Goal: Task Accomplishment & Management: Complete application form

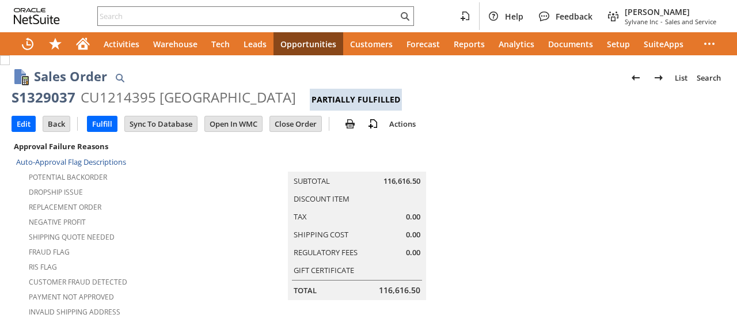
scroll to position [791, 0]
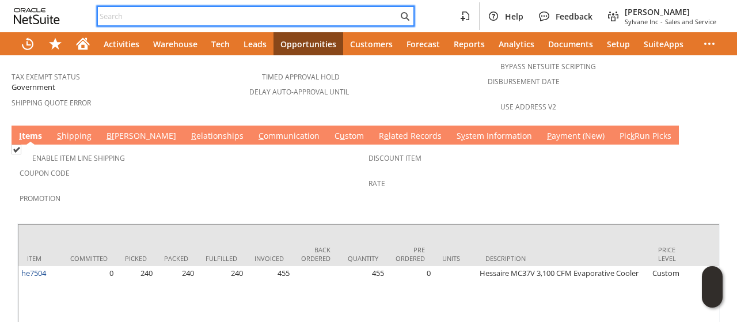
paste input "P216671"
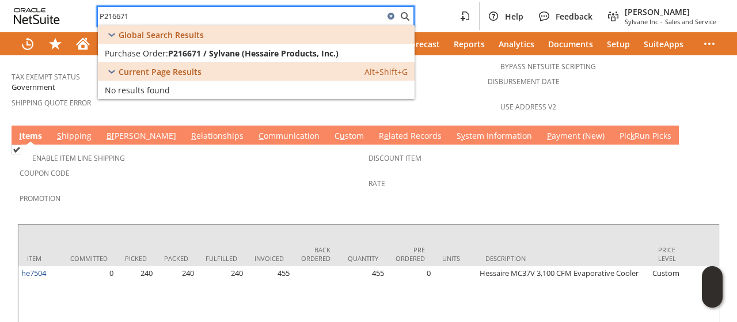
type input "P216671"
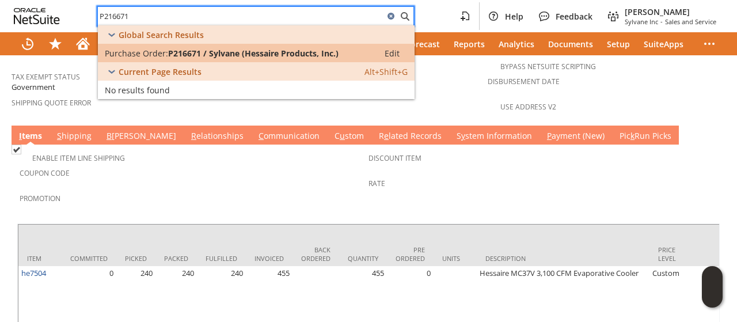
click at [259, 54] on span "P216671 / Sylvane (Hessaire Products, Inc.)" at bounding box center [253, 53] width 170 height 11
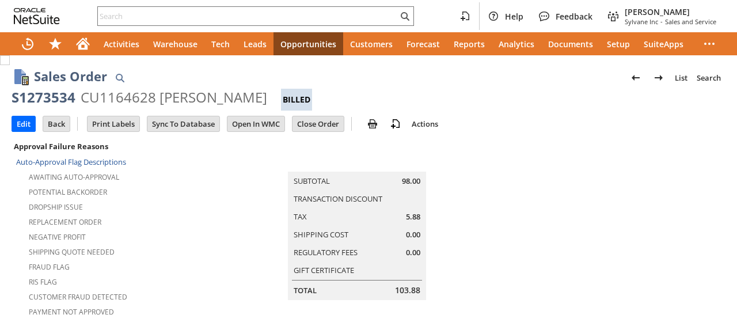
scroll to position [834, 0]
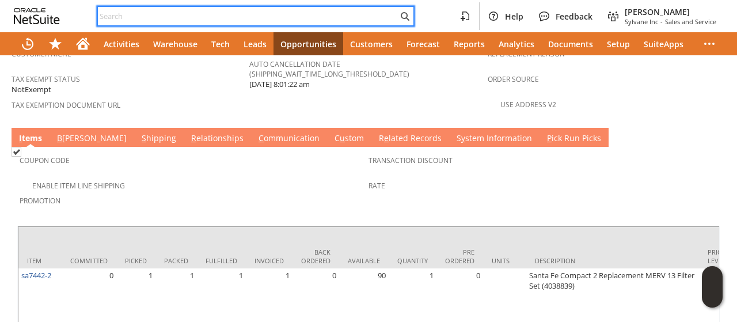
paste input "7046389000"
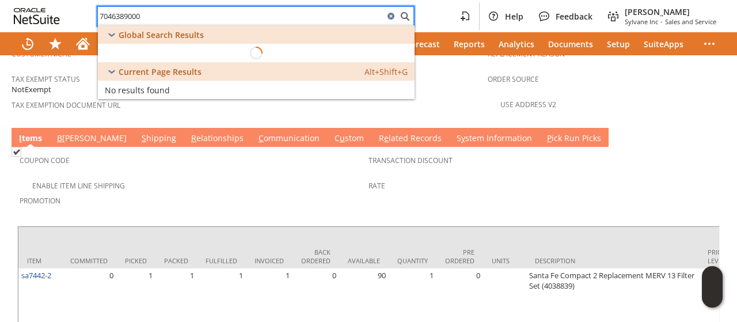
type input "7046389000"
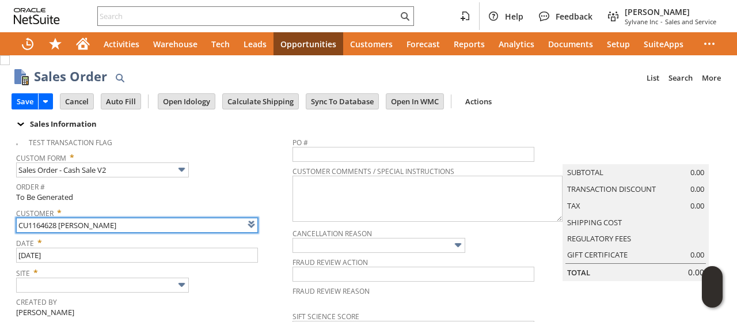
type input "Intelligent Recommendations ⁰"
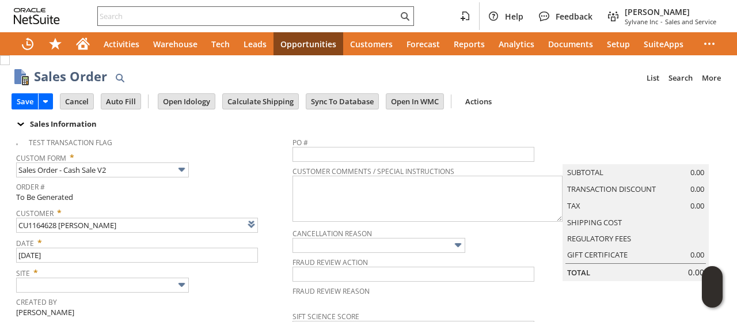
click at [224, 21] on input "text" at bounding box center [248, 16] width 300 height 14
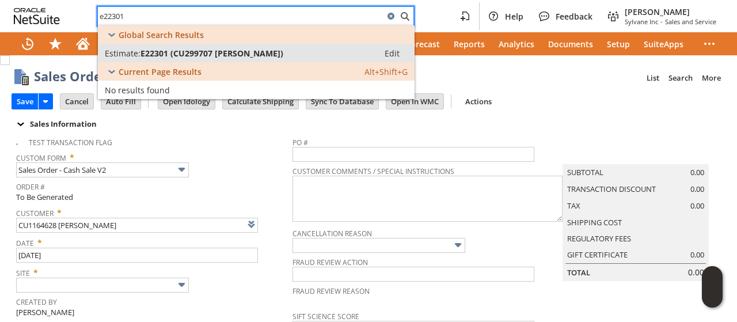
type input "e22301"
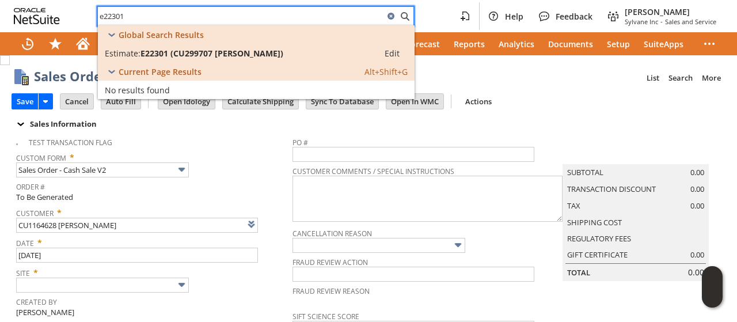
drag, startPoint x: 220, startPoint y: 55, endPoint x: 416, endPoint y: 39, distance: 196.9
click at [220, 55] on span "E22301 (CU299707 Matthew Gannon)" at bounding box center [211, 53] width 143 height 11
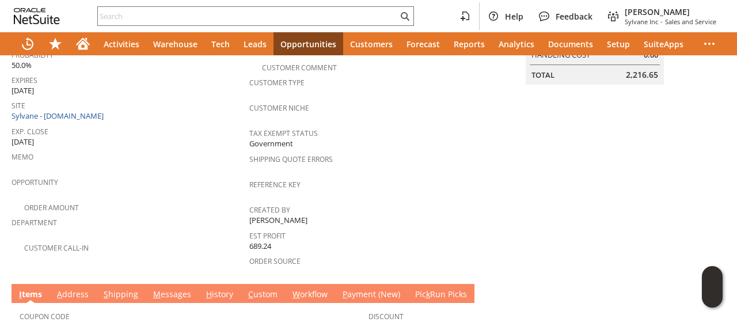
scroll to position [288, 0]
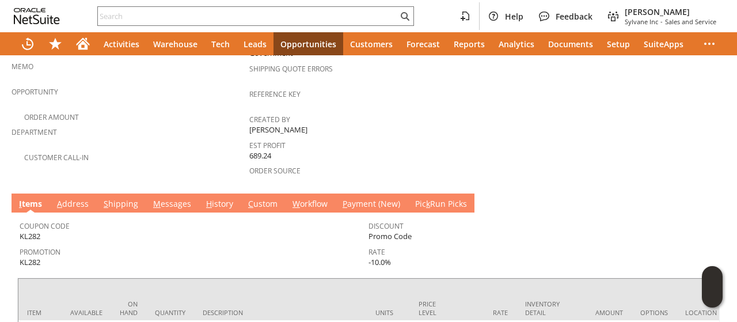
click at [172, 198] on link "M essages" at bounding box center [172, 204] width 44 height 13
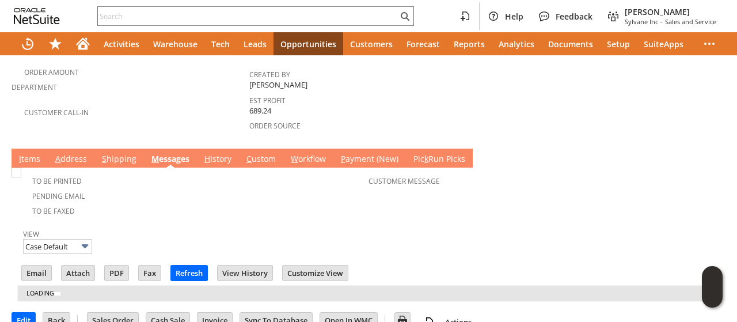
scroll to position [0, 0]
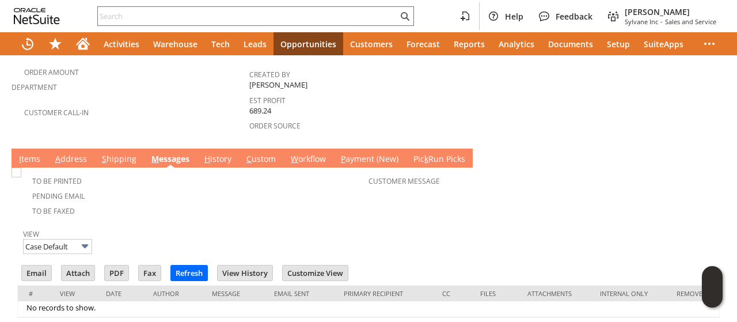
click at [75, 153] on link "A ddress" at bounding box center [70, 159] width 37 height 13
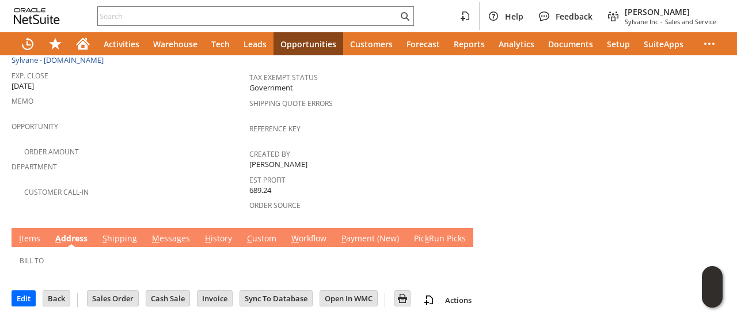
scroll to position [234, 0]
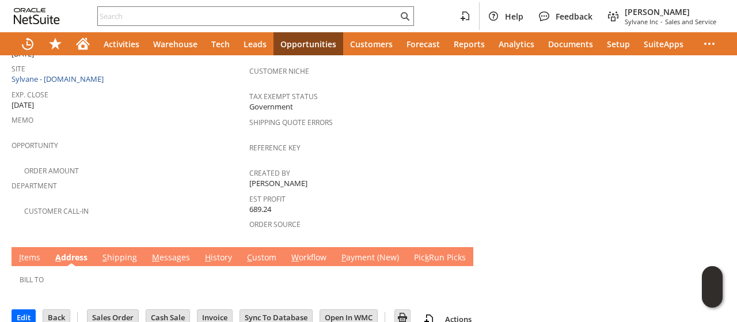
click at [31, 252] on link "I tems" at bounding box center [29, 258] width 27 height 13
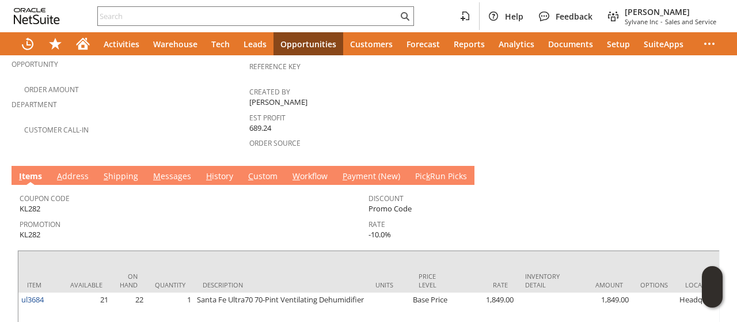
scroll to position [349, 0]
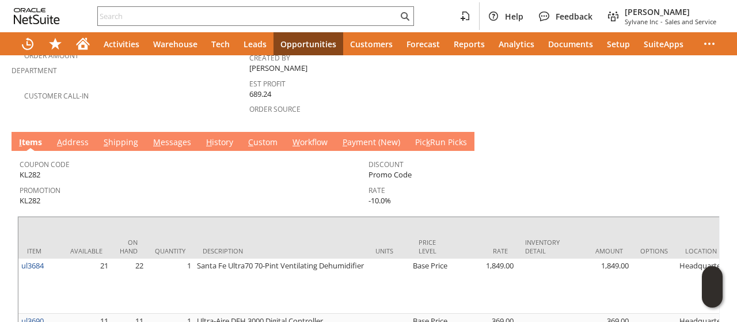
click at [127, 151] on td "Coupon Code KL282 Promotion KL282 Discount Promo Code Rate -10.0%" at bounding box center [368, 180] width 702 height 59
click at [121, 136] on link "S hipping" at bounding box center [121, 142] width 40 height 13
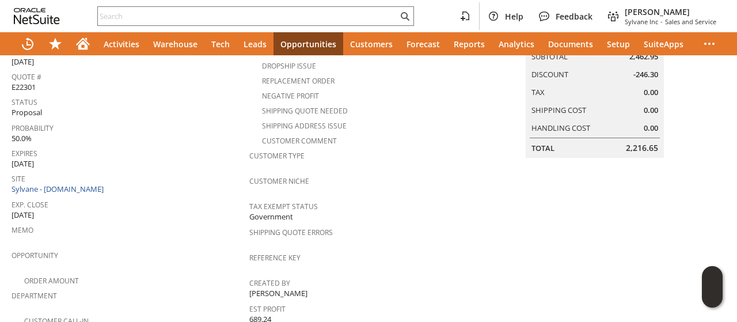
scroll to position [0, 0]
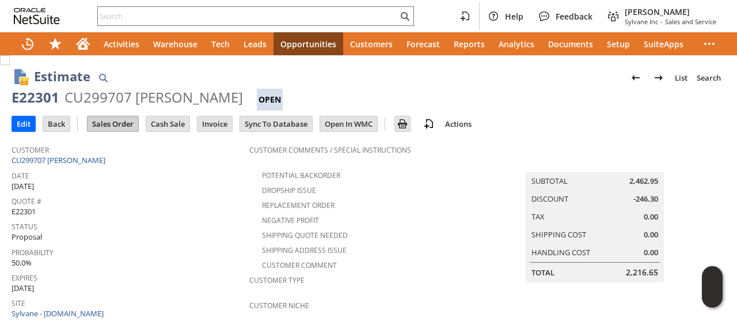
click at [123, 123] on input "Sales Order" at bounding box center [112, 123] width 51 height 15
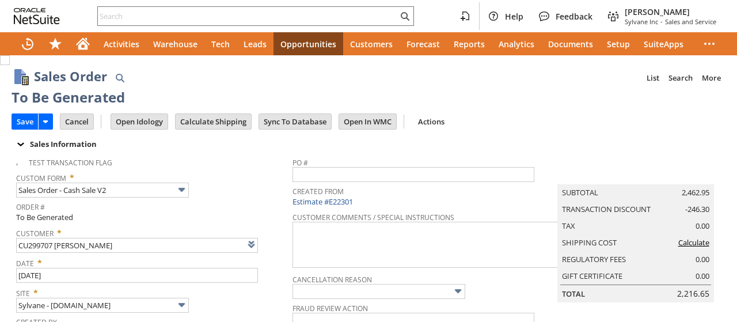
type input "Intelligent Recommendations¹⁰"
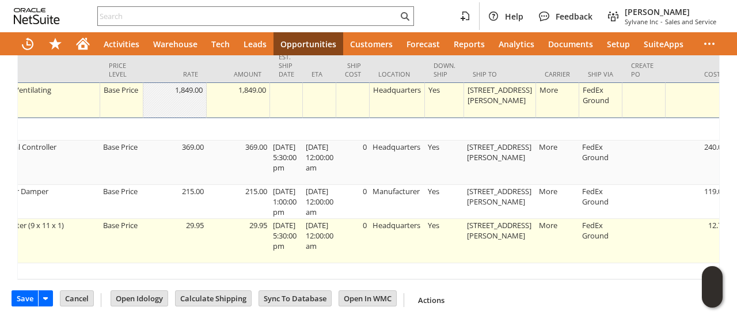
scroll to position [0, 665]
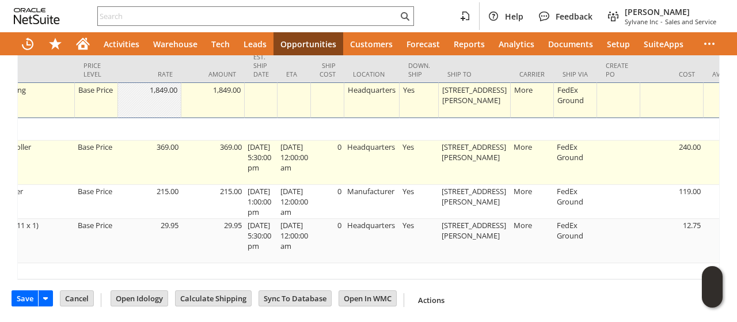
click at [486, 153] on td "1601 Brenner Ave." at bounding box center [475, 162] width 72 height 44
type input "OK"
type input "Make Copy"
type input "[STREET_ADDRESS][PERSON_NAME]"
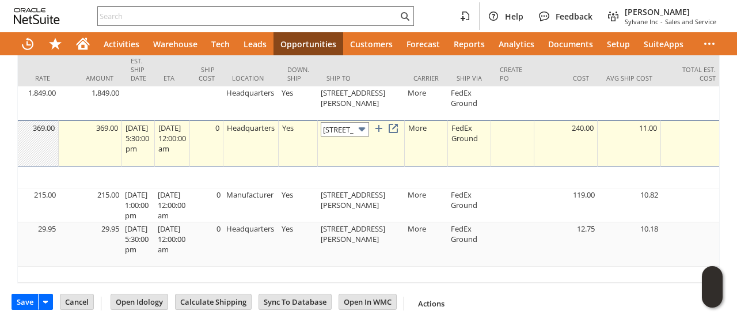
scroll to position [0, 30]
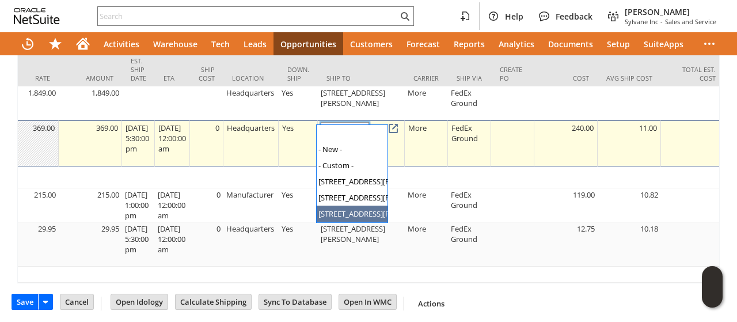
click at [352, 122] on input "[STREET_ADDRESS][PERSON_NAME]" at bounding box center [345, 129] width 48 height 14
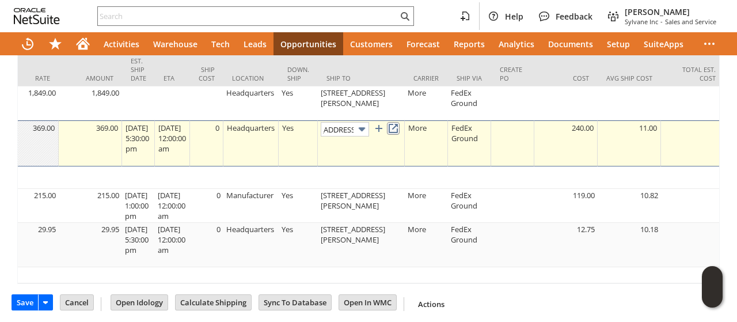
scroll to position [0, 0]
click at [399, 122] on link at bounding box center [393, 128] width 13 height 13
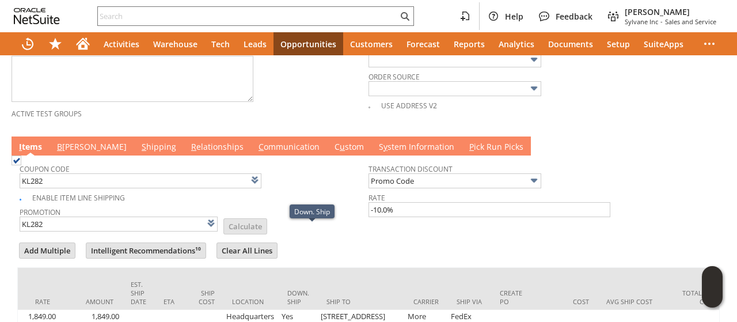
scroll to position [509, 0]
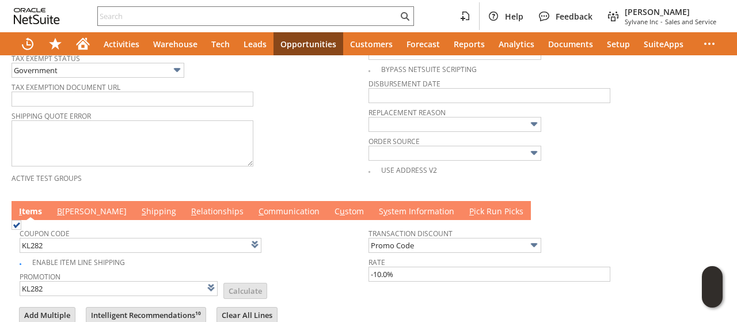
click at [67, 201] on td "B illing" at bounding box center [91, 210] width 85 height 19
click at [67, 205] on link "B illing" at bounding box center [91, 211] width 75 height 13
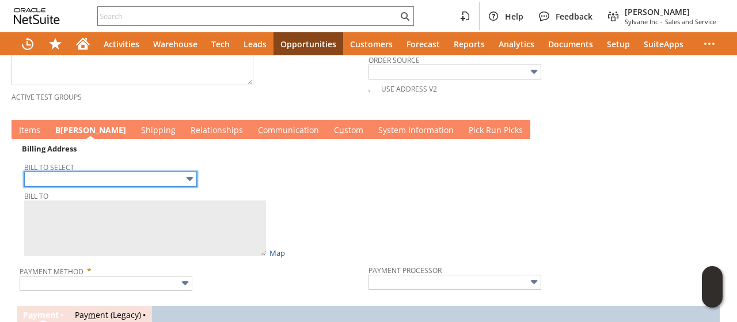
scroll to position [624, 0]
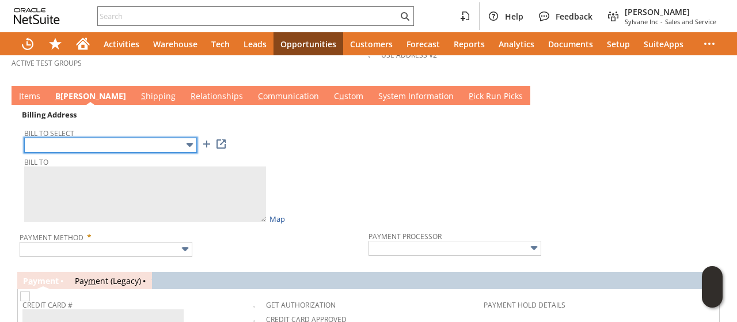
click at [120, 138] on input "text" at bounding box center [110, 145] width 173 height 15
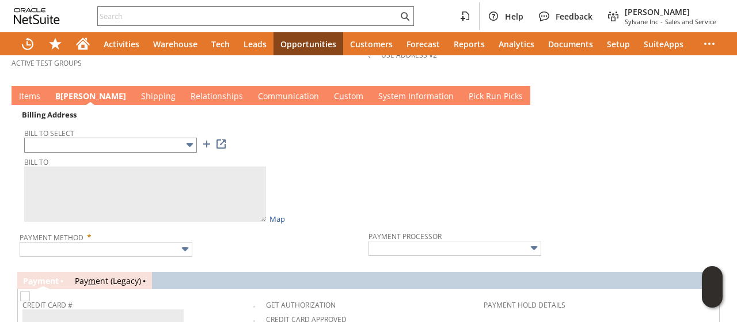
click at [368, 157] on td at bounding box center [542, 166] width 349 height 118
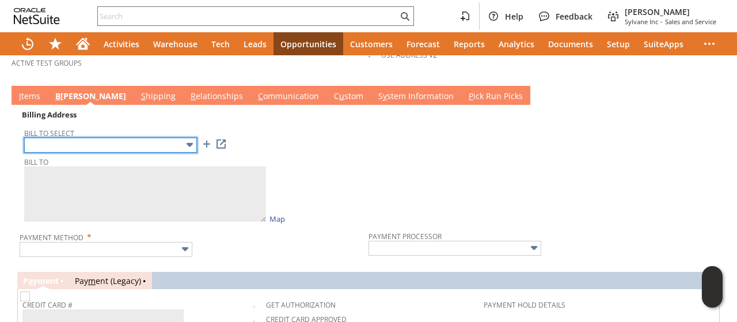
click at [109, 140] on input "text" at bounding box center [110, 145] width 173 height 15
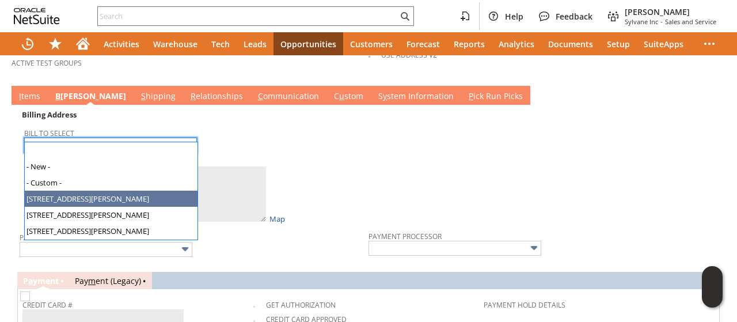
type input "1601 Brenner Ave"
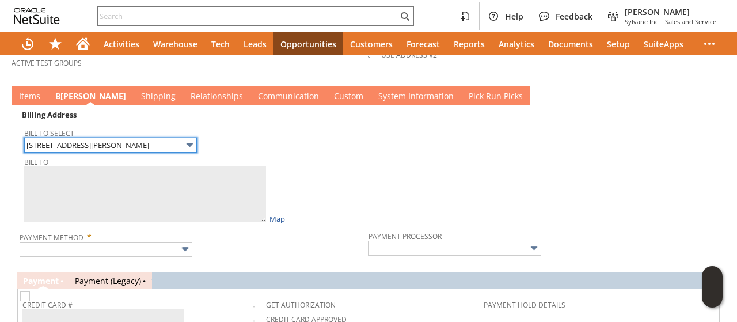
type textarea "VA 1601 Brenner Ave Bldg 17 Salisbury NC 28144 United States"
type input "1601 Brenner Ave"
type input "28144"
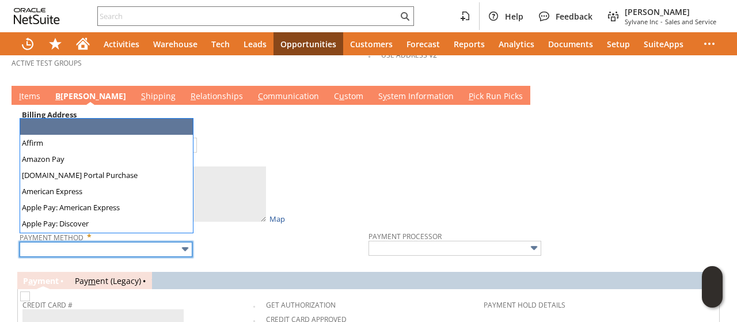
click at [139, 242] on input "text" at bounding box center [106, 249] width 173 height 15
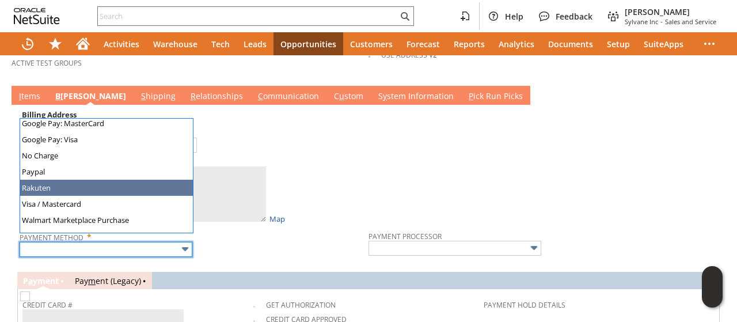
scroll to position [321, 0]
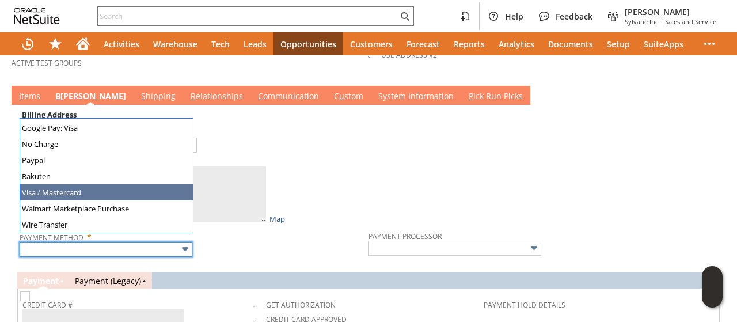
type input "Visa / Mastercard"
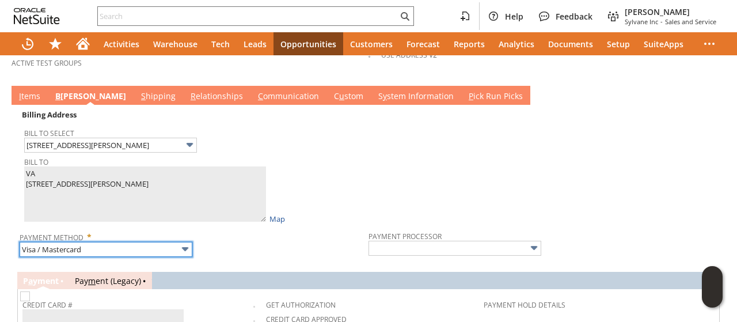
type input "Braintree"
checkbox input "true"
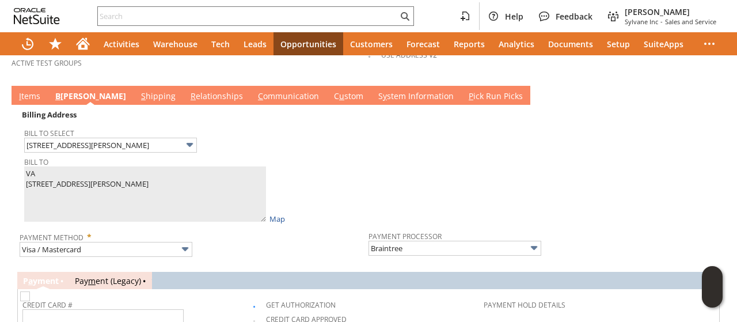
click at [28, 90] on link "I tems" at bounding box center [29, 96] width 27 height 13
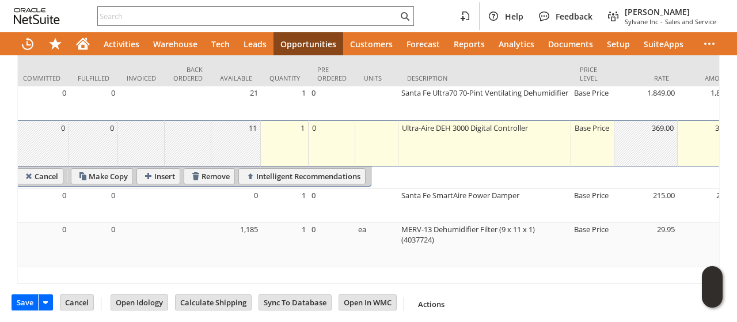
scroll to position [0, 0]
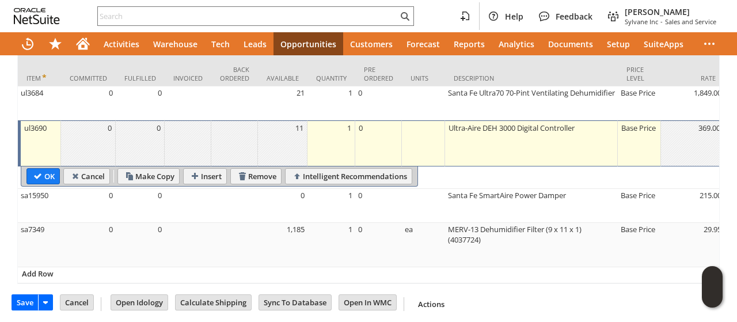
click at [33, 166] on table "OK Cancel Make Copy Insert Remove Intelligent Recommendations" at bounding box center [219, 176] width 397 height 20
click at [34, 169] on input "OK" at bounding box center [43, 176] width 32 height 15
type input "Add"
type input "Copy Previous"
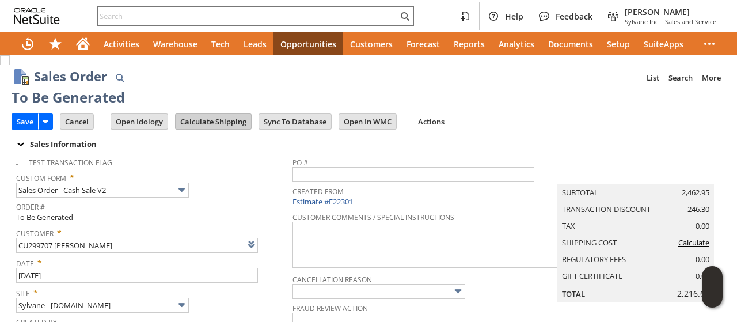
click at [212, 124] on input "Calculate Shipping" at bounding box center [213, 121] width 75 height 15
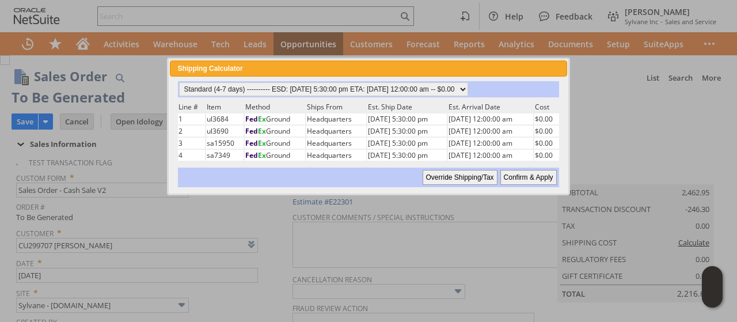
click at [509, 172] on input "Confirm & Apply" at bounding box center [528, 177] width 56 height 15
type input "Add"
type input "Copy Previous"
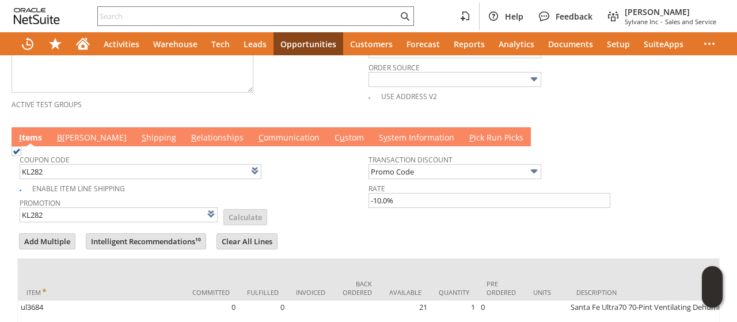
scroll to position [642, 0]
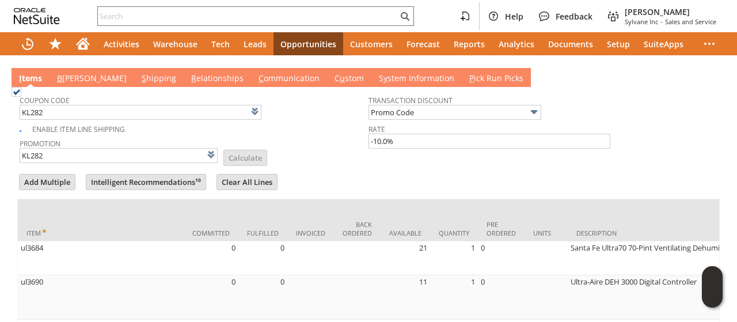
click at [73, 73] on link "B illing" at bounding box center [91, 79] width 75 height 13
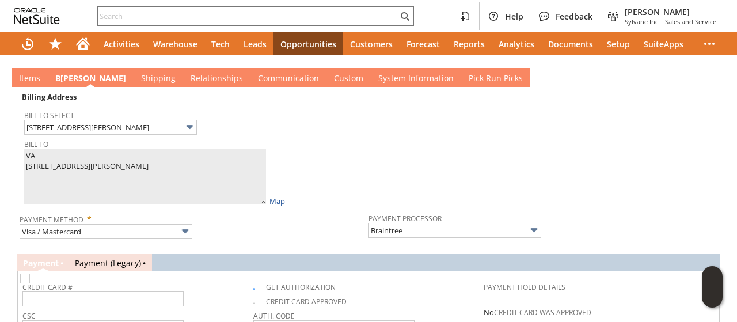
click at [28, 73] on link "I tems" at bounding box center [29, 79] width 27 height 13
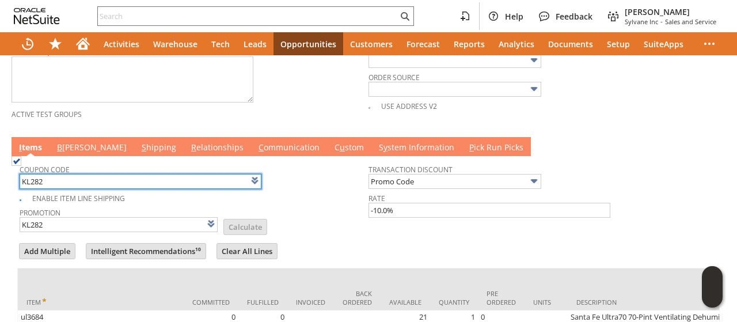
scroll to position [585, 0]
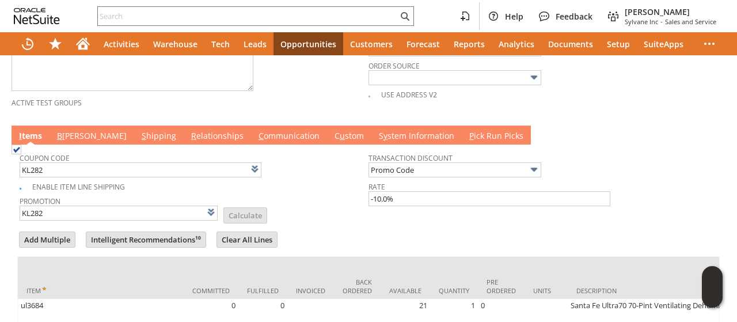
click at [73, 130] on link "B illing" at bounding box center [91, 136] width 75 height 13
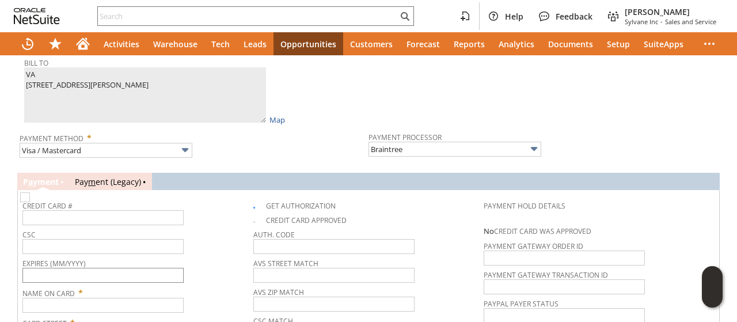
scroll to position [757, 0]
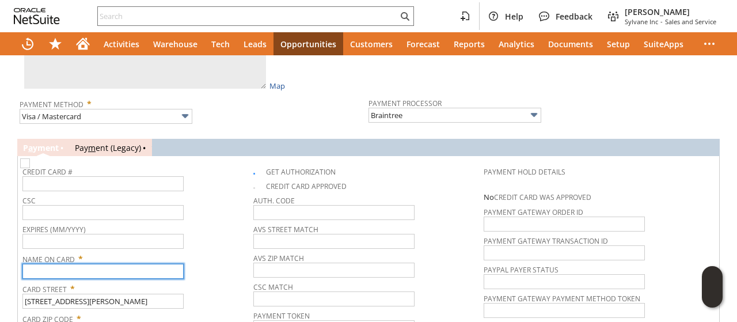
paste input "VA"
type input "VA"
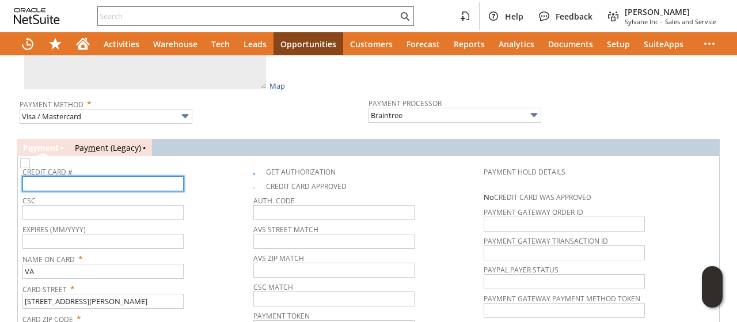
click at [83, 176] on input "text" at bounding box center [102, 183] width 161 height 15
type input "4716401000598703"
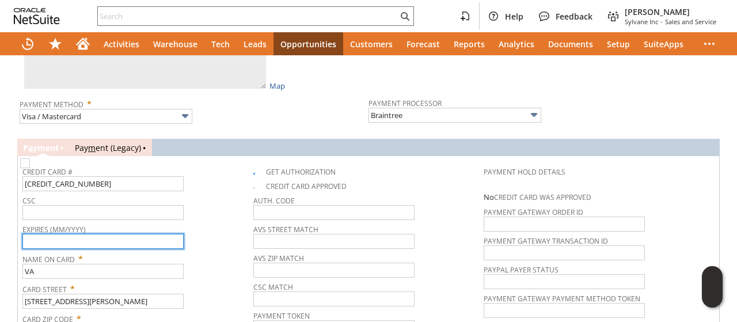
click at [153, 234] on input "text" at bounding box center [102, 241] width 161 height 15
type input "10/2026"
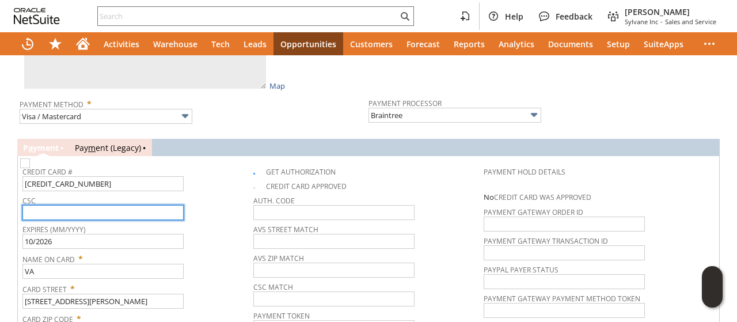
click at [109, 206] on input "text" at bounding box center [102, 212] width 161 height 15
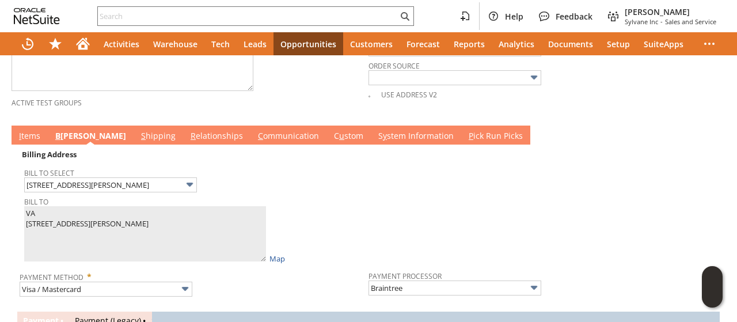
type input "741"
click at [29, 130] on link "I tems" at bounding box center [29, 136] width 27 height 13
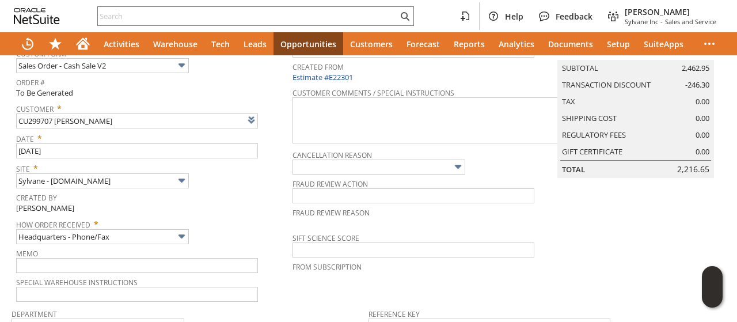
scroll to position [0, 0]
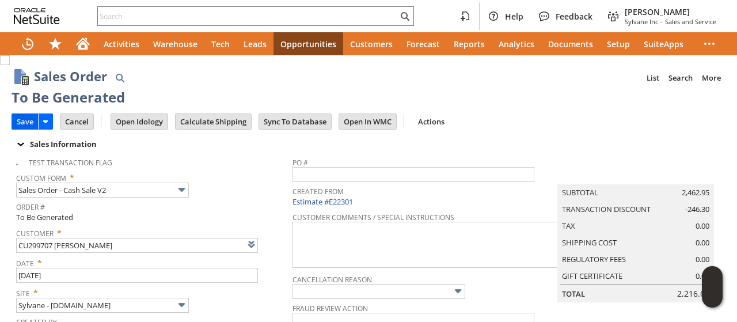
click at [29, 122] on input "Save" at bounding box center [25, 121] width 26 height 15
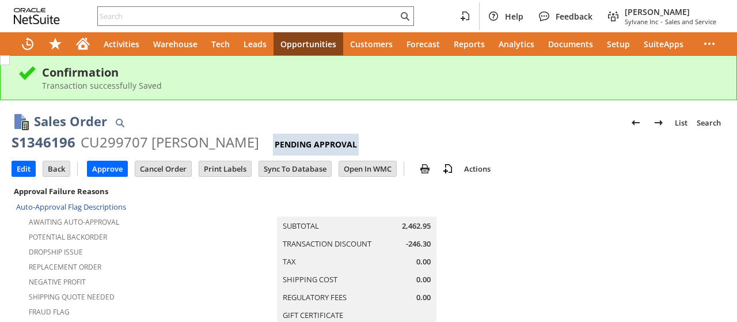
scroll to position [735, 0]
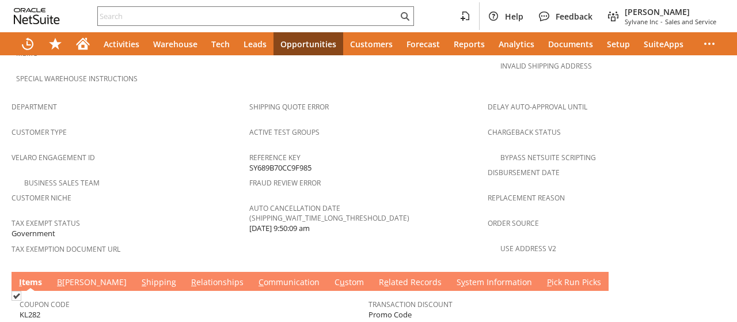
click at [256, 276] on link "C ommunication" at bounding box center [289, 282] width 67 height 13
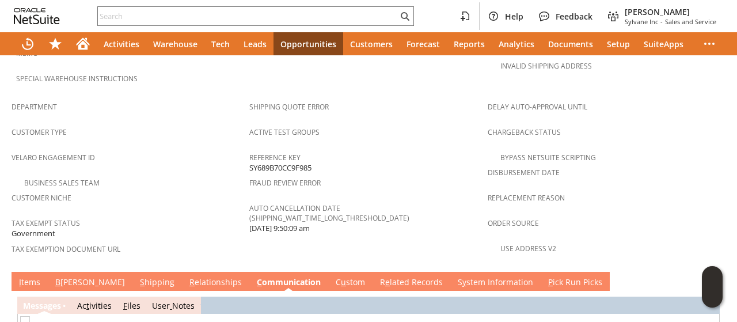
scroll to position [792, 0]
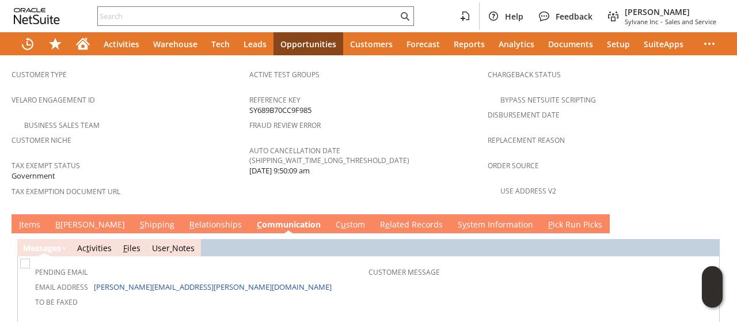
click at [27, 219] on link "I tems" at bounding box center [29, 225] width 27 height 13
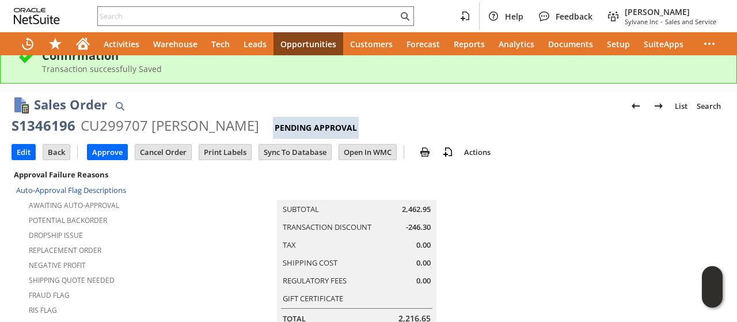
scroll to position [0, 0]
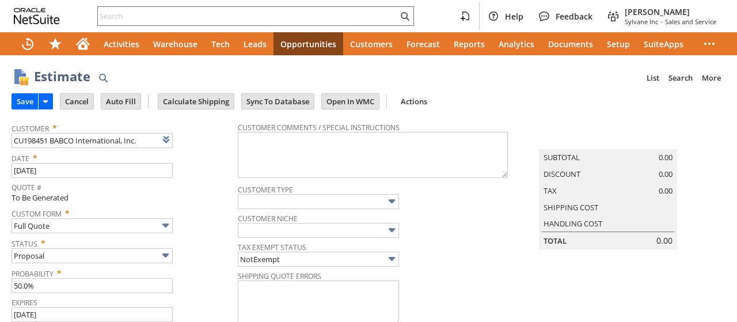
type input "Intelligent Recommendations ⁰"
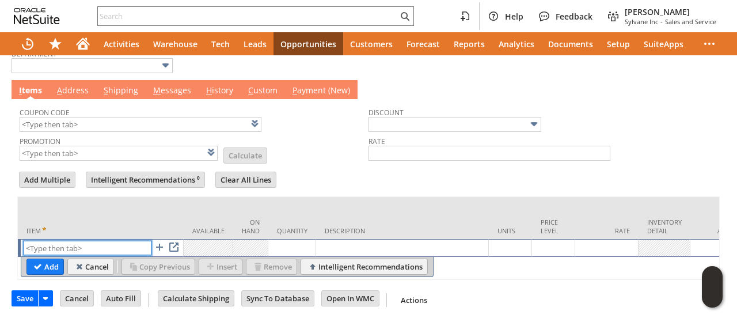
click at [86, 241] on input "text" at bounding box center [88, 248] width 128 height 14
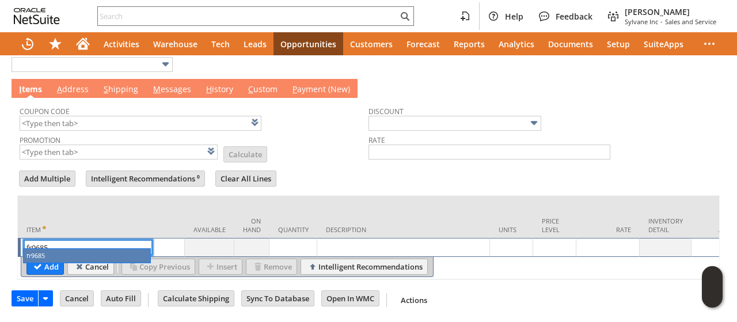
type input "fr9685"
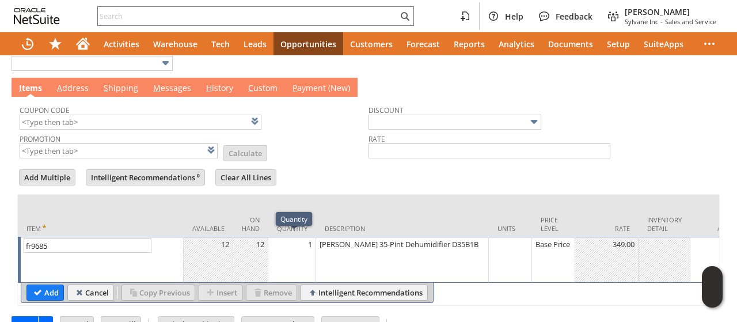
click at [294, 248] on td "1" at bounding box center [292, 260] width 48 height 46
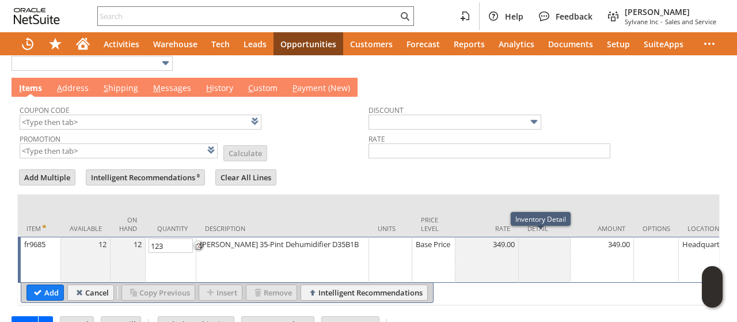
type input "123"
click at [694, 249] on td "Headquarters" at bounding box center [706, 260] width 55 height 46
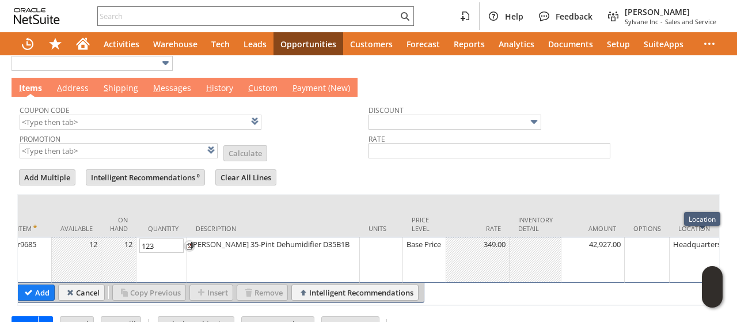
click at [184, 249] on div "123" at bounding box center [161, 259] width 44 height 43
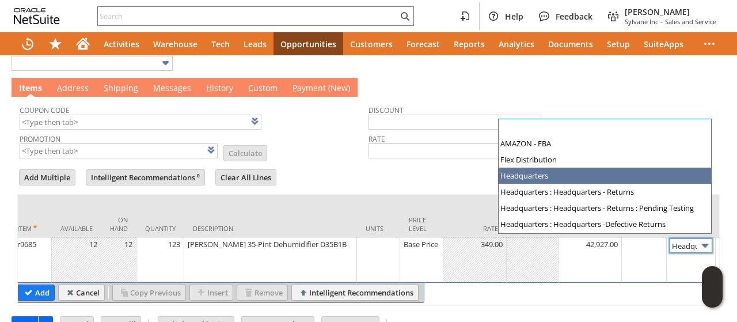
click at [684, 239] on input "Headquarters" at bounding box center [690, 245] width 43 height 14
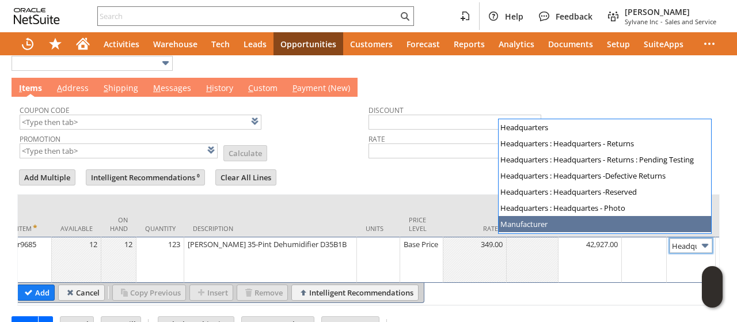
type input "Manufacturer"
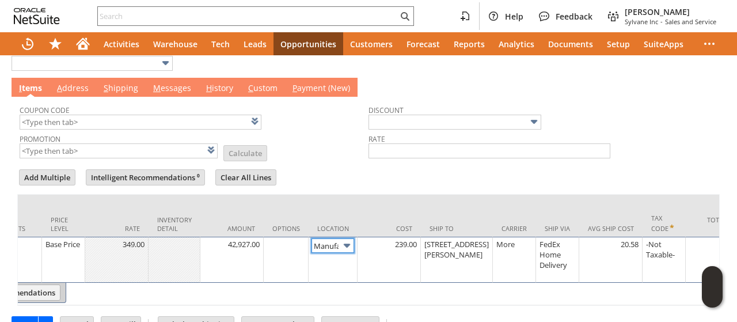
scroll to position [0, 327]
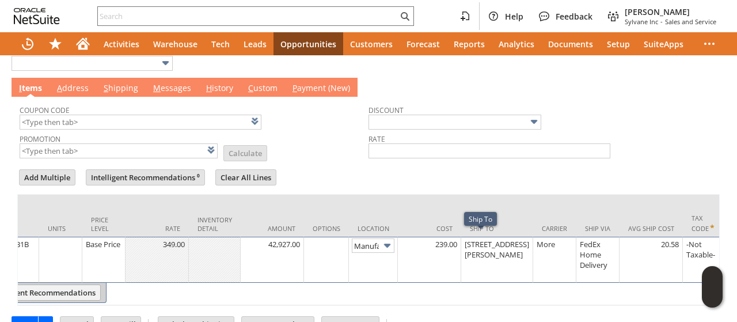
click at [473, 247] on div "[STREET_ADDRESS][PERSON_NAME]" at bounding box center [497, 249] width 66 height 22
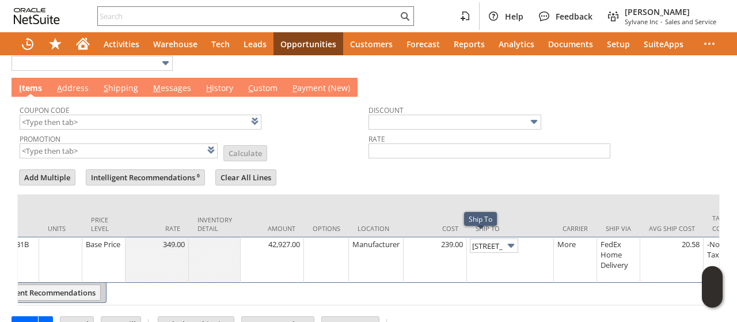
scroll to position [0, 54]
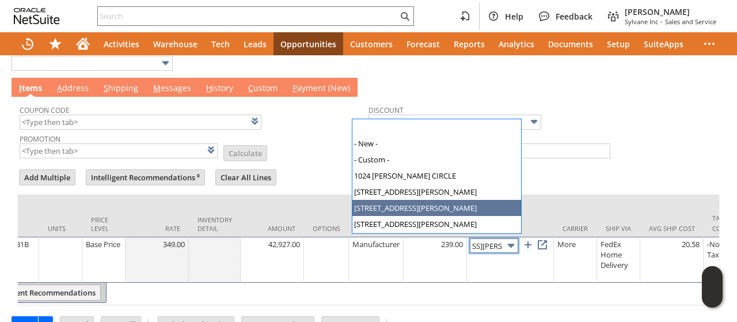
click at [485, 239] on input "[STREET_ADDRESS][PERSON_NAME]" at bounding box center [494, 245] width 48 height 14
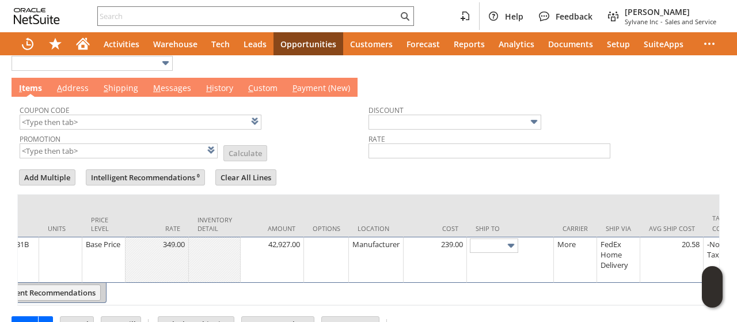
scroll to position [0, 0]
type input "38053"
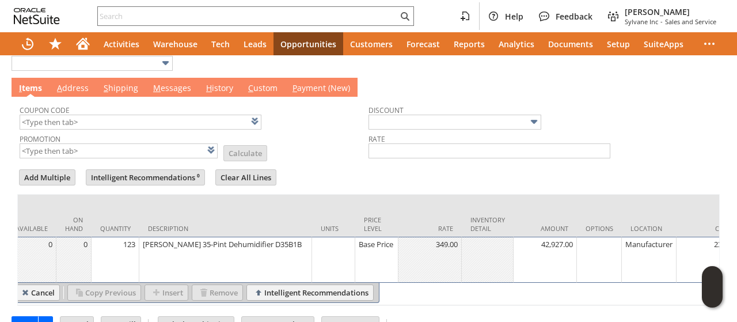
scroll to position [0, 52]
click at [222, 242] on div "[PERSON_NAME] 35-Pint Dehumidifier D35B1B" at bounding box center [227, 244] width 166 height 12
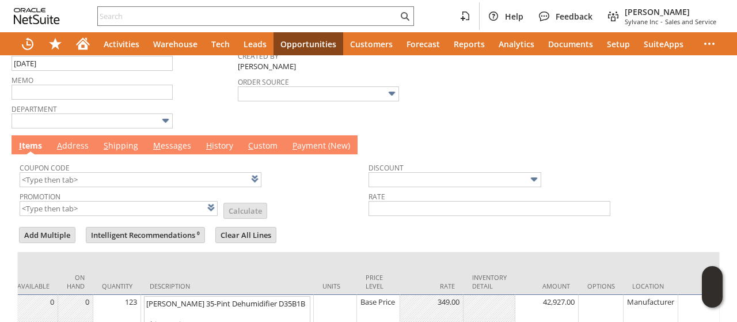
type textarea "[PERSON_NAME] 35-Pint Dehumidifier D35B1B Ship To: Zip 38053"
click at [58, 140] on span "A" at bounding box center [59, 145] width 5 height 11
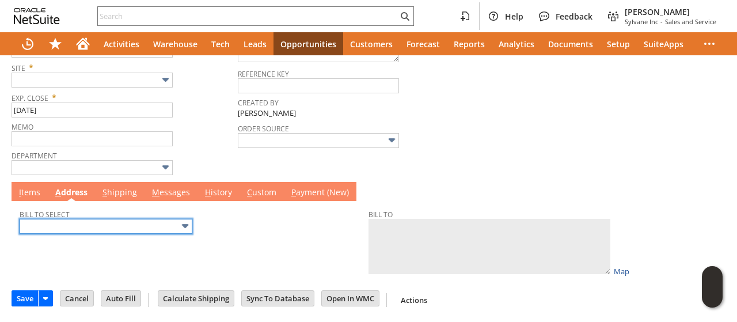
scroll to position [260, 0]
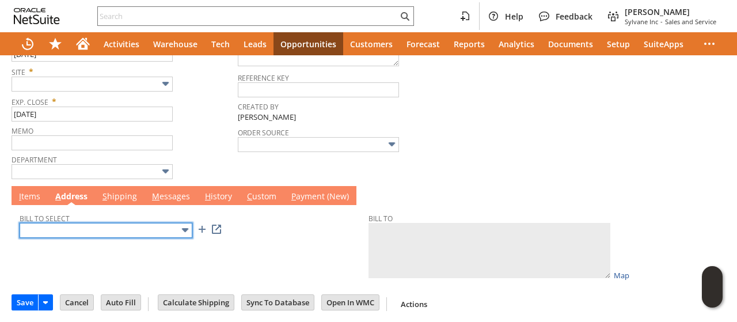
click at [99, 228] on input "text" at bounding box center [106, 230] width 173 height 15
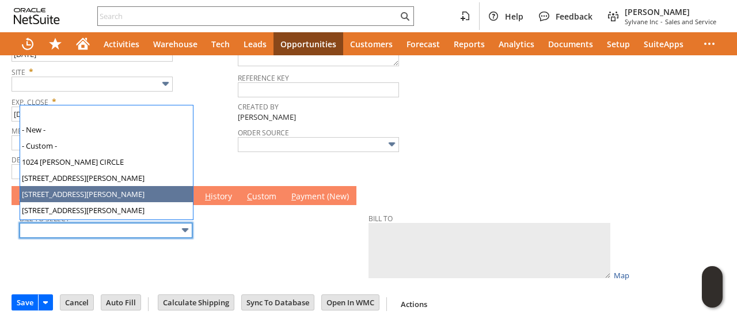
type input "[STREET_ADDRESS][PERSON_NAME]"
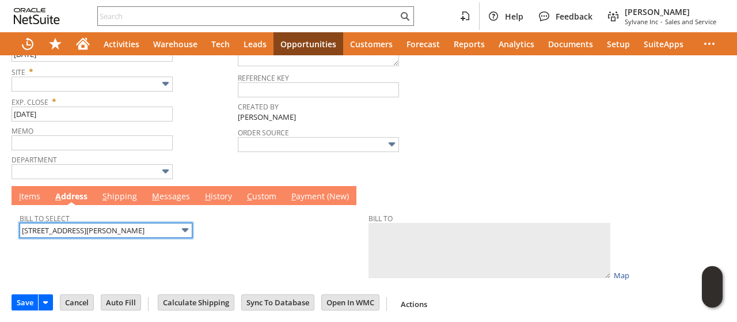
type textarea "APPROVED FREIGHT FORWARDERS APPROVED FREIGHT FORWARDERS [STREET_ADDRESS][PERSON…"
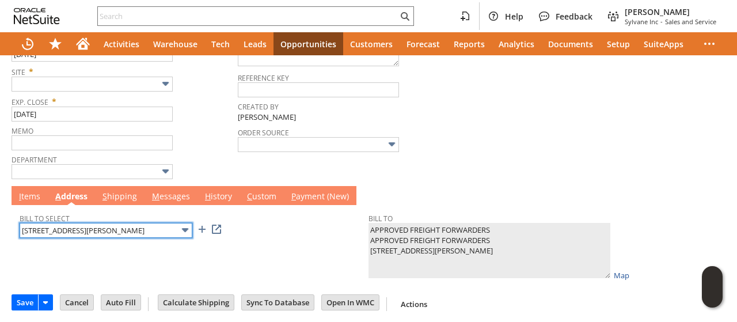
click at [136, 227] on input "[STREET_ADDRESS][PERSON_NAME]" at bounding box center [106, 230] width 173 height 15
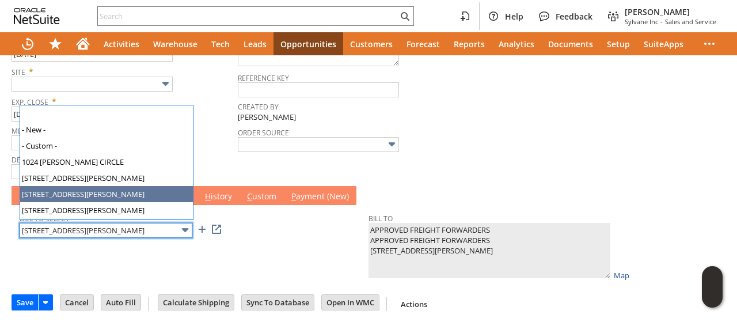
scroll to position [81, 0]
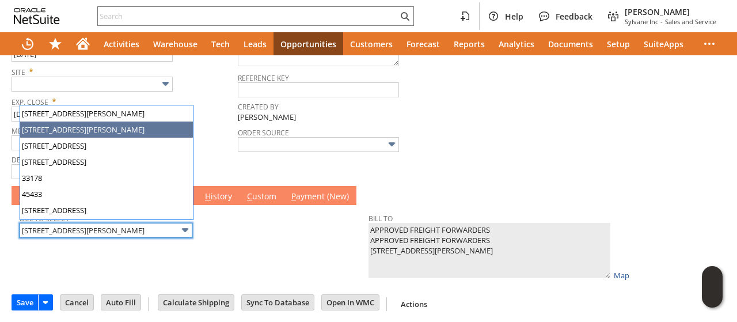
type input "[STREET_ADDRESS][PERSON_NAME]"
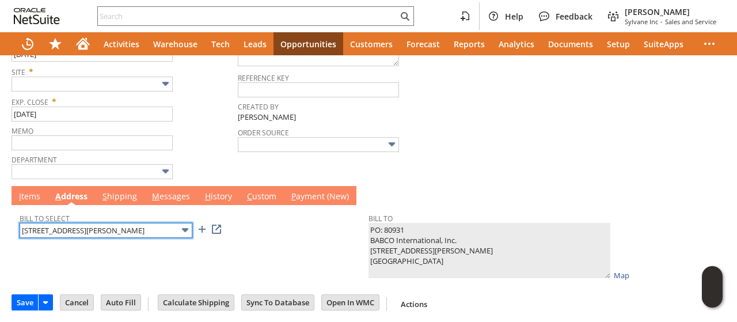
click at [93, 225] on input "[STREET_ADDRESS][PERSON_NAME]" at bounding box center [106, 230] width 173 height 15
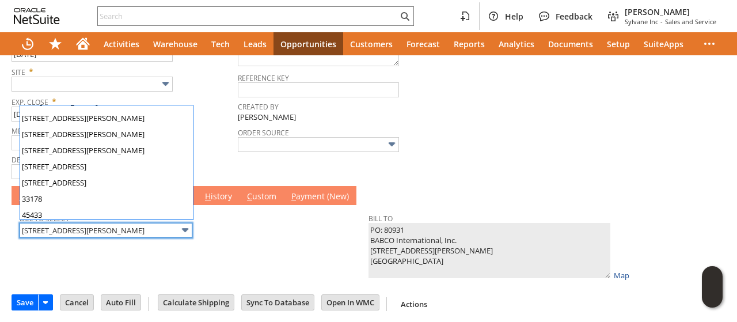
scroll to position [0, 0]
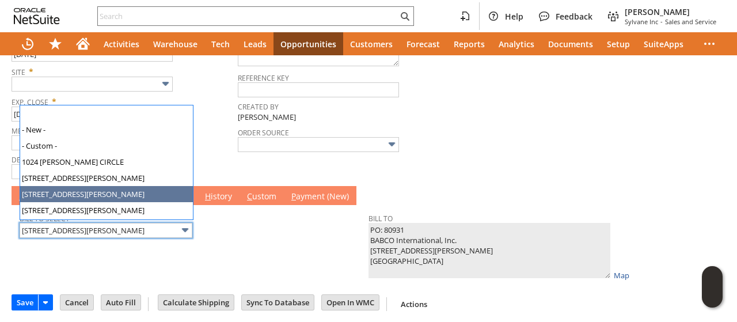
click at [295, 231] on div "Bill To Select [STREET_ADDRESS][PERSON_NAME]" at bounding box center [191, 224] width 343 height 28
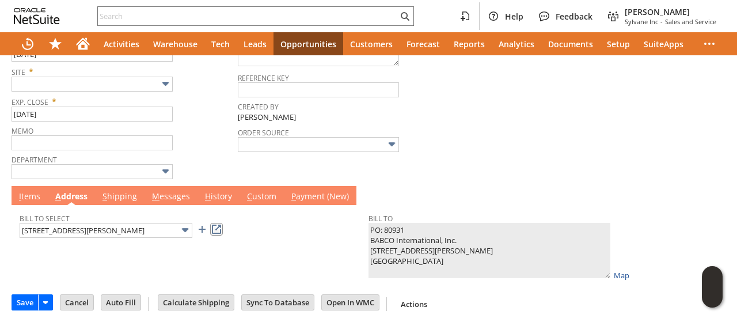
click at [222, 227] on link at bounding box center [216, 229] width 13 height 13
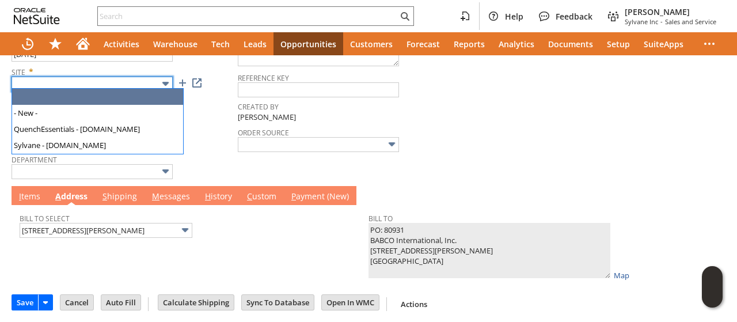
click at [128, 88] on body "Help Feedback [PERSON_NAME] Sylvane Inc - Sales and Service Activities Warehous…" at bounding box center [368, 161] width 737 height 322
type textarea "BABCO International, Inc. [STREET_ADDRESS][PERSON_NAME] [GEOGRAPHIC_DATA]"
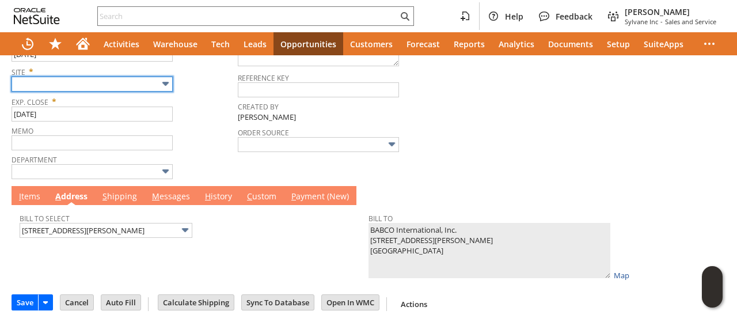
type input "Sylvane - [DOMAIN_NAME]"
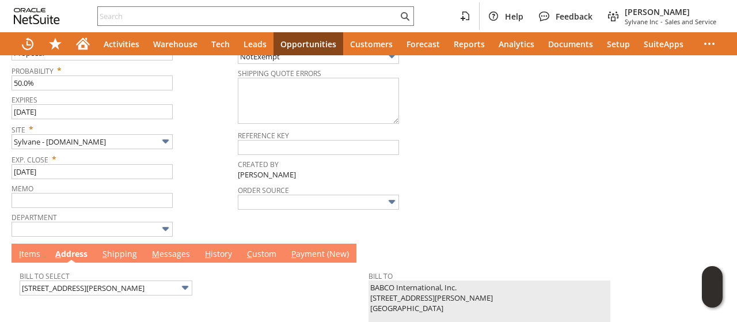
click at [31, 253] on link "I tems" at bounding box center [29, 254] width 27 height 13
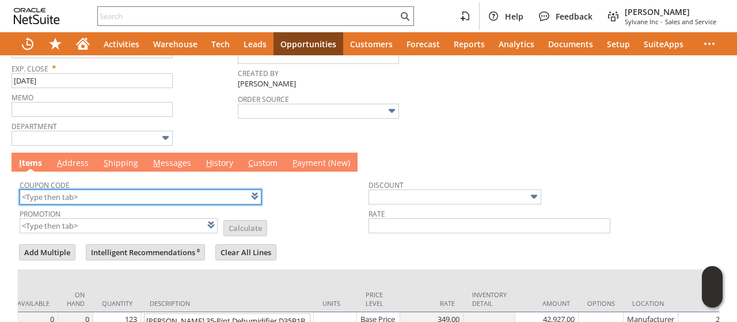
scroll to position [393, 0]
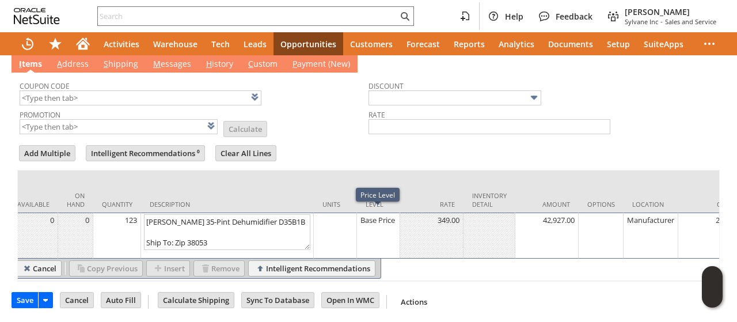
click at [367, 221] on div "Base Price" at bounding box center [378, 220] width 37 height 12
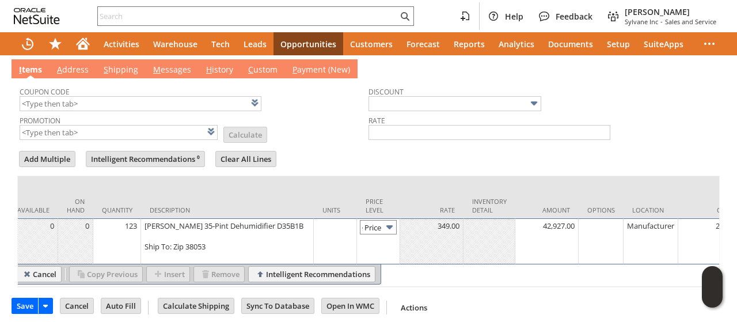
scroll to position [0, 16]
click at [378, 220] on input "Base Price" at bounding box center [378, 227] width 37 height 14
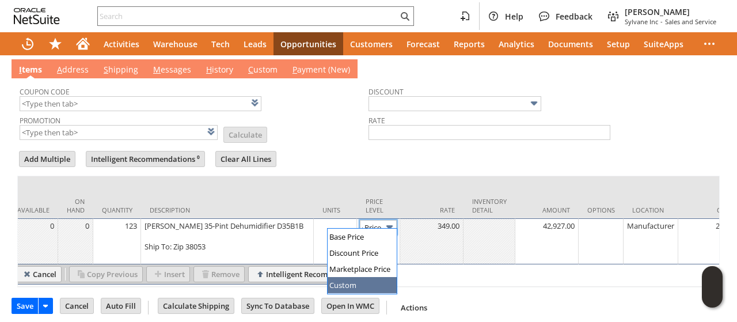
type input "Custom"
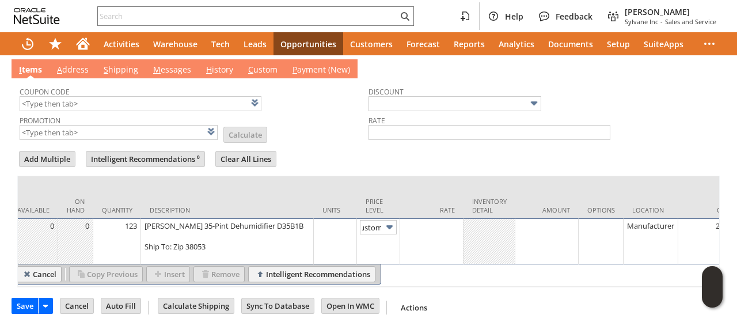
scroll to position [0, 0]
click at [443, 228] on td at bounding box center [431, 241] width 63 height 46
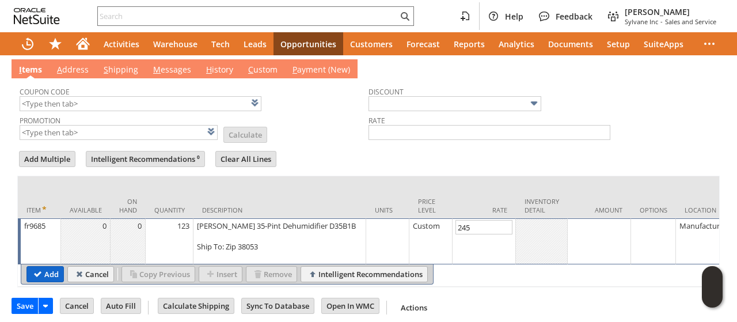
type input "245.00"
click at [37, 266] on input "Add" at bounding box center [45, 273] width 36 height 15
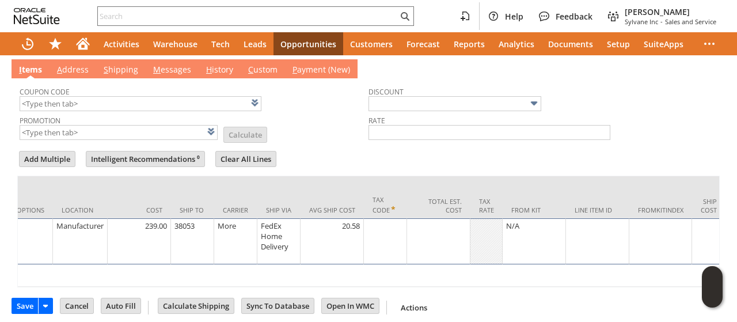
scroll to position [0, 646]
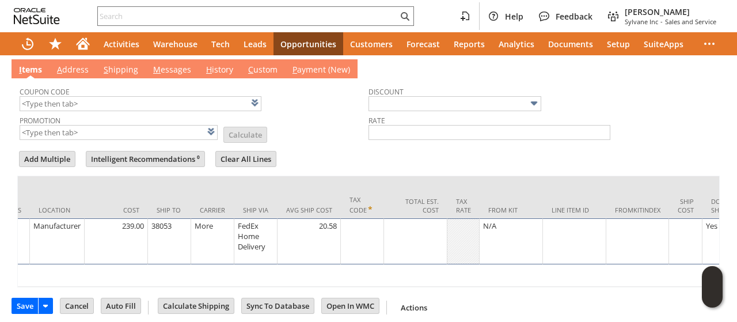
click at [359, 235] on td at bounding box center [362, 241] width 43 height 46
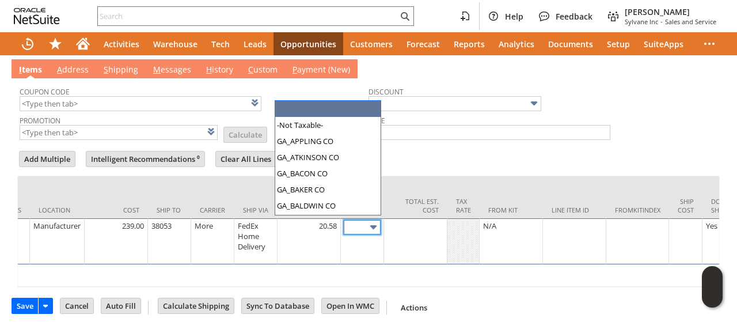
click at [371, 220] on img at bounding box center [373, 226] width 13 height 13
type input "TAXJAR"
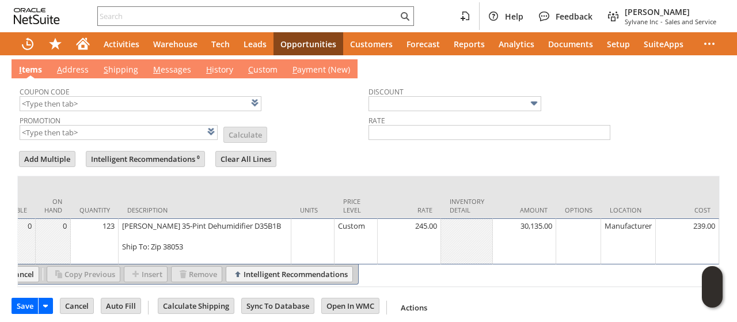
scroll to position [0, 0]
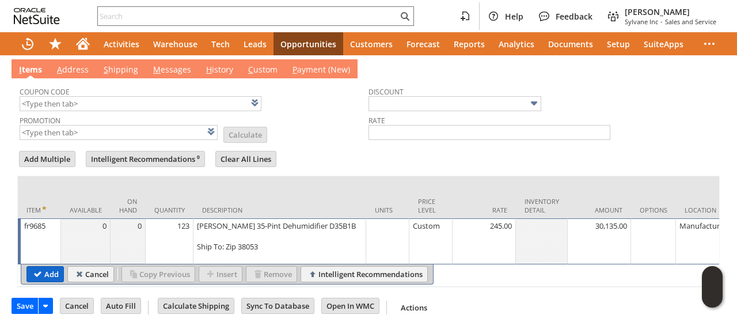
click at [40, 266] on input "Add" at bounding box center [45, 273] width 36 height 15
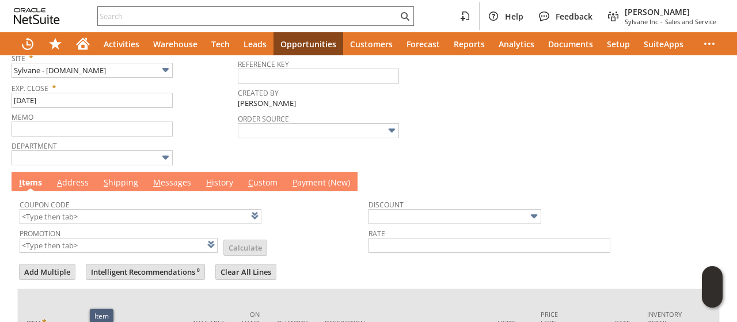
scroll to position [272, 0]
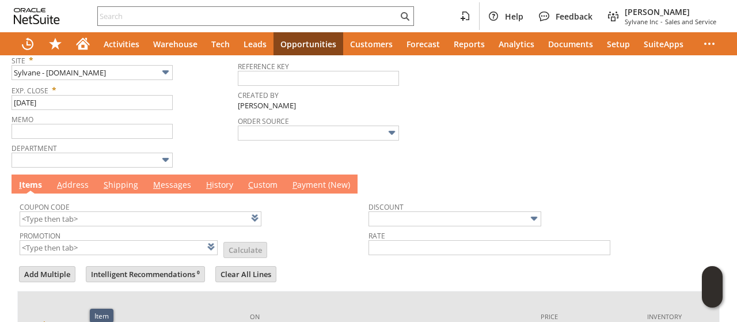
type input "Intelligent Recommendations¹⁰"
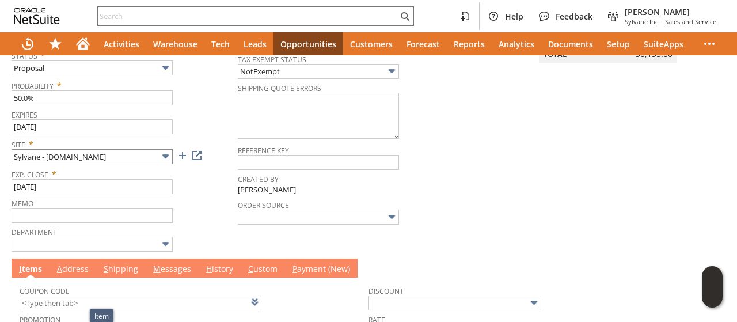
scroll to position [157, 0]
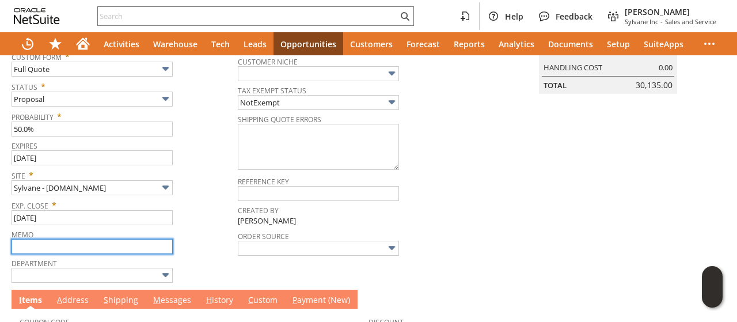
click at [82, 242] on input "text" at bounding box center [92, 246] width 161 height 15
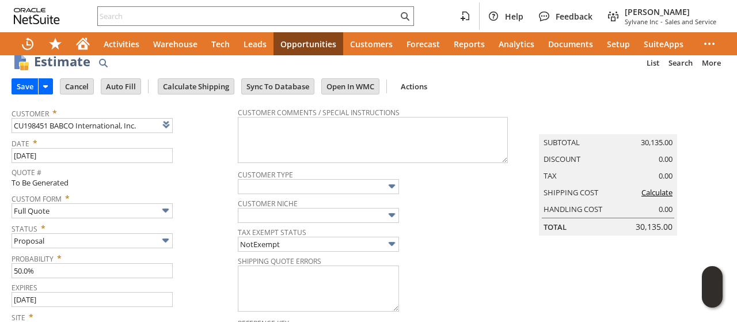
scroll to position [0, 0]
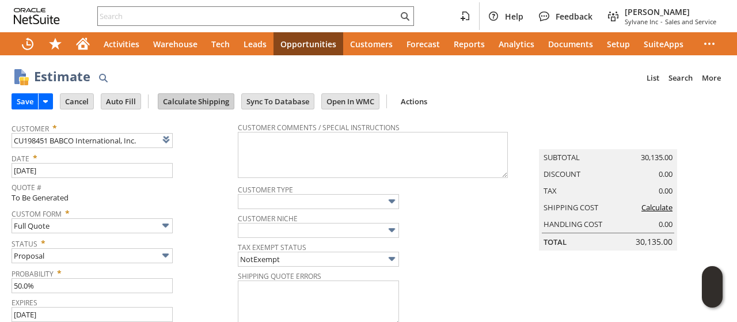
type input "free freight, special price of 215 per from friedrich"
click at [197, 105] on input "Calculate Shipping" at bounding box center [195, 101] width 75 height 15
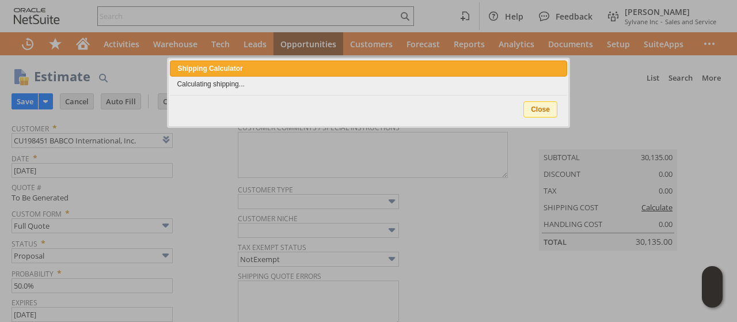
type input "Reseller"
type input "Add"
type input "Copy Previous"
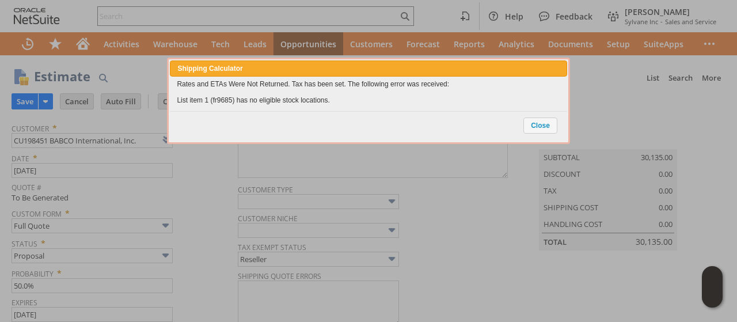
scroll to position [402, 0]
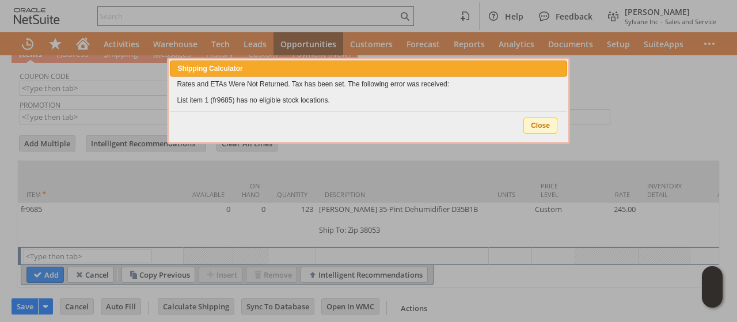
click at [542, 125] on span "Close" at bounding box center [540, 125] width 33 height 15
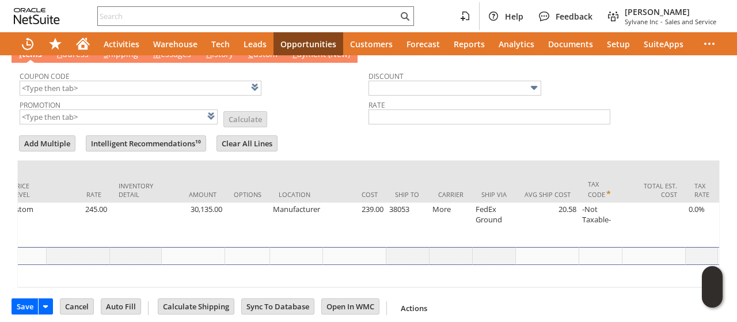
scroll to position [0, 532]
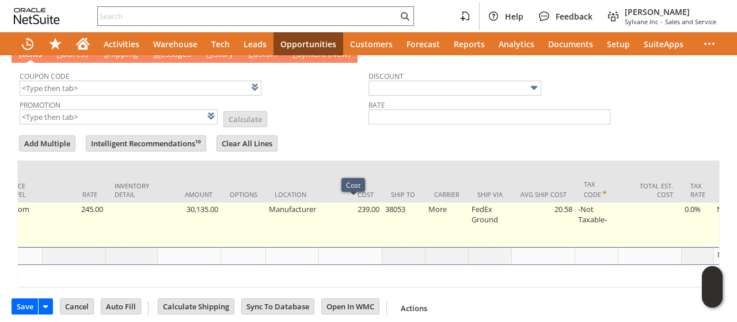
click at [365, 222] on td "239.00" at bounding box center [350, 225] width 63 height 44
type input "239.00"
type input "fr9685"
type input "OK"
type input "Make Copy"
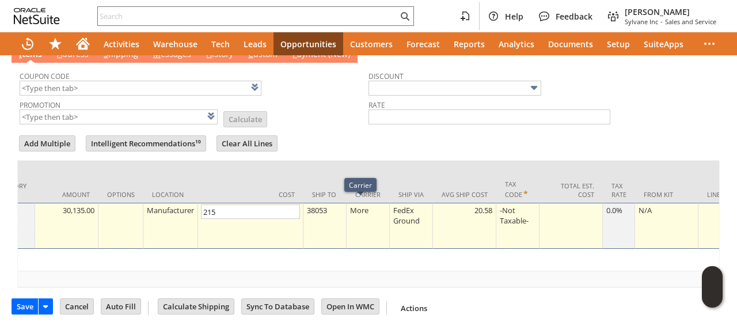
scroll to position [0, 0]
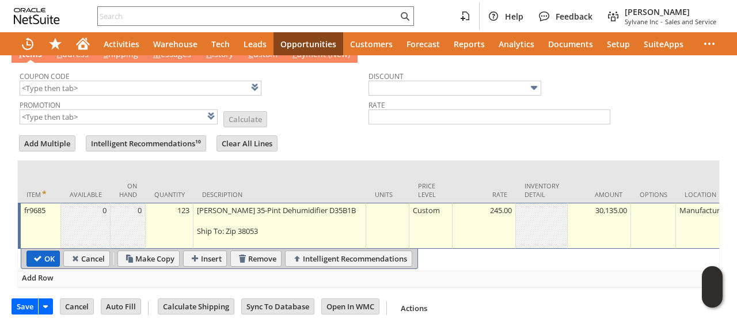
type input "215.00"
click at [38, 251] on input "OK" at bounding box center [43, 258] width 32 height 15
type input "Add"
type input "Copy Previous"
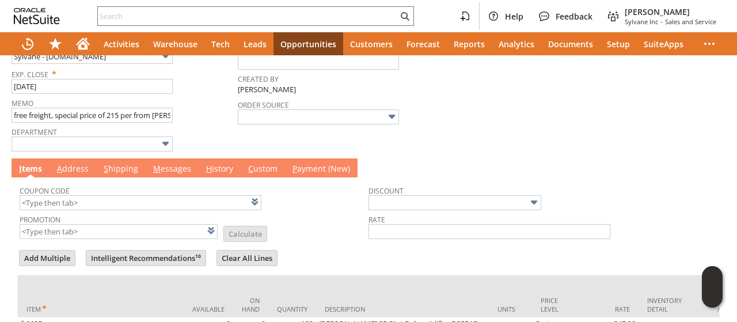
click at [165, 171] on link "M essages" at bounding box center [172, 169] width 44 height 13
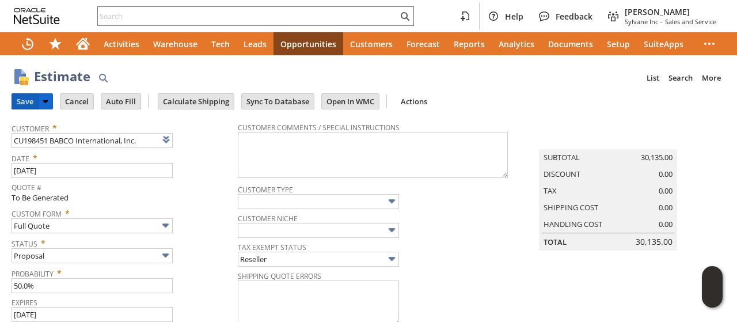
click at [26, 102] on input "Save" at bounding box center [25, 101] width 26 height 15
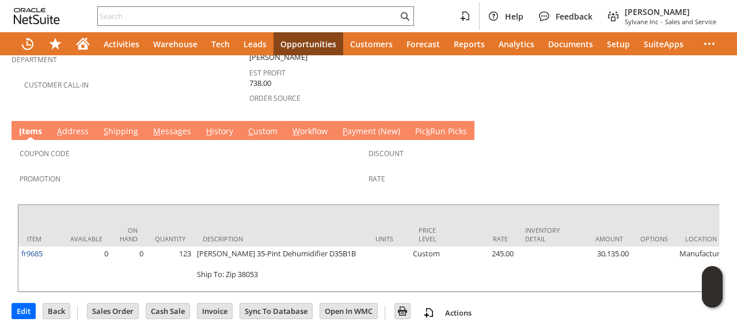
scroll to position [406, 0]
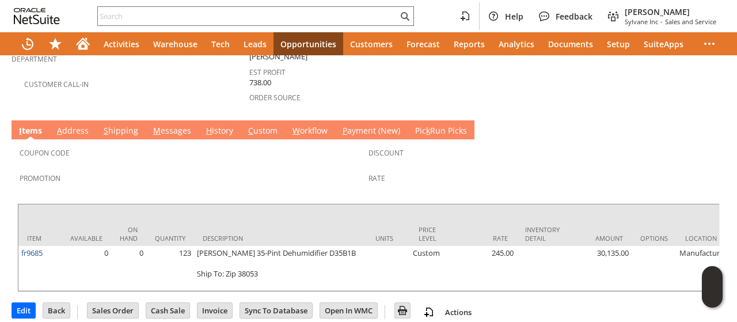
click at [166, 125] on link "M essages" at bounding box center [172, 131] width 44 height 13
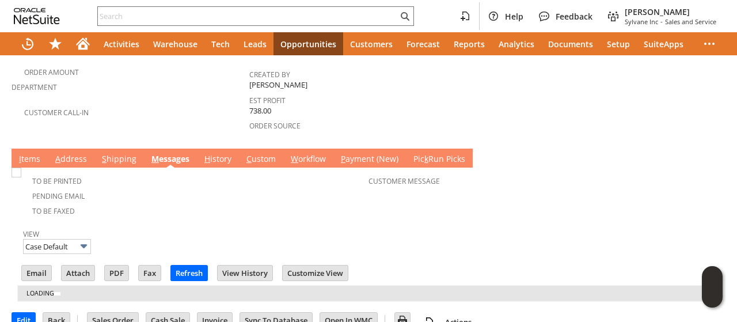
scroll to position [394, 0]
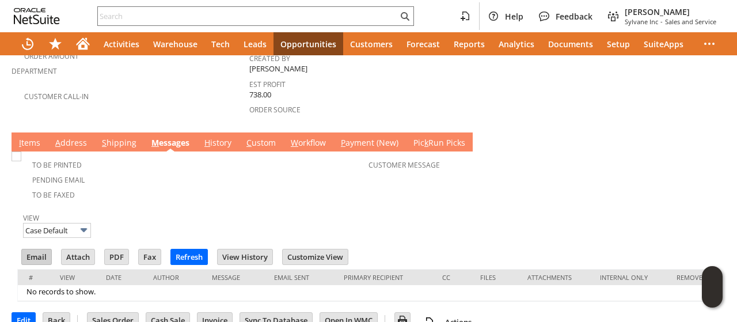
click at [45, 249] on input "Email" at bounding box center [36, 256] width 29 height 15
drag, startPoint x: 529, startPoint y: 172, endPoint x: 394, endPoint y: 111, distance: 148.4
click at [521, 169] on td "Customer Message" at bounding box center [542, 178] width 349 height 48
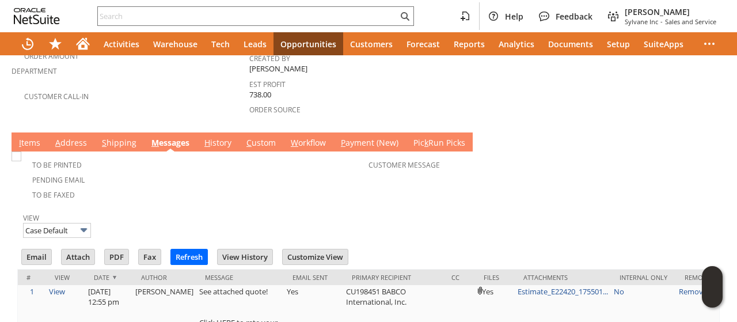
scroll to position [48, 0]
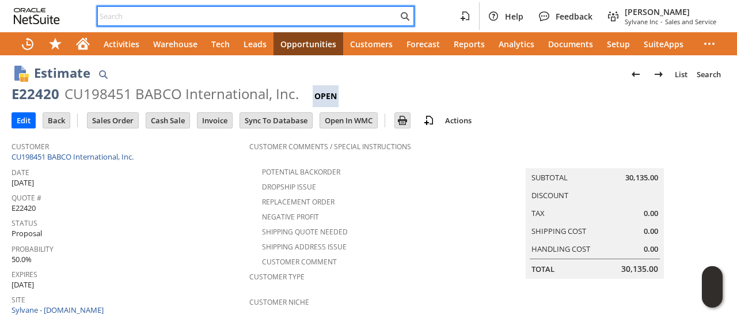
paste input "E22269"
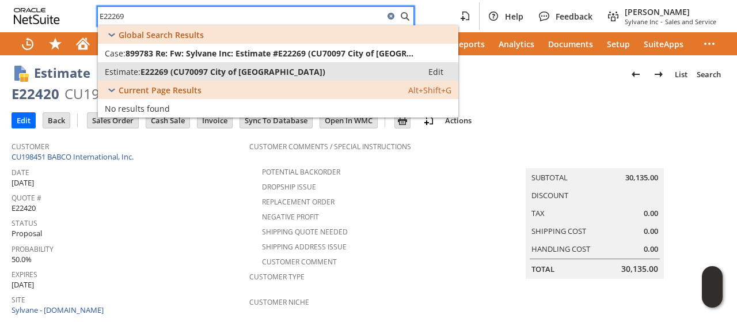
type input "E22269"
click at [220, 68] on span "E22269 (CU70097 City of [GEOGRAPHIC_DATA])" at bounding box center [232, 71] width 185 height 11
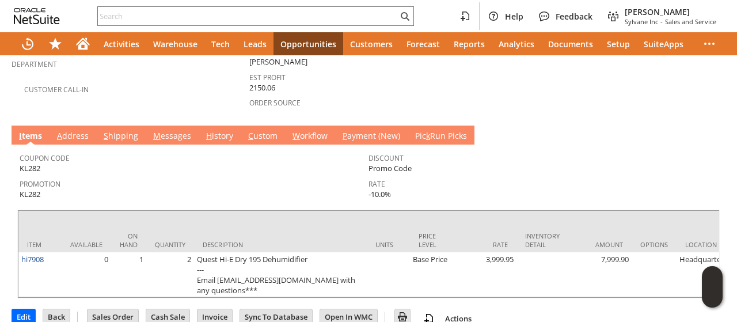
scroll to position [361, 0]
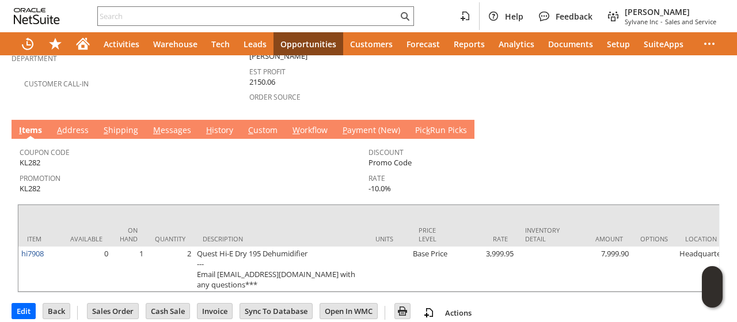
click at [119, 124] on link "S hipping" at bounding box center [121, 130] width 40 height 13
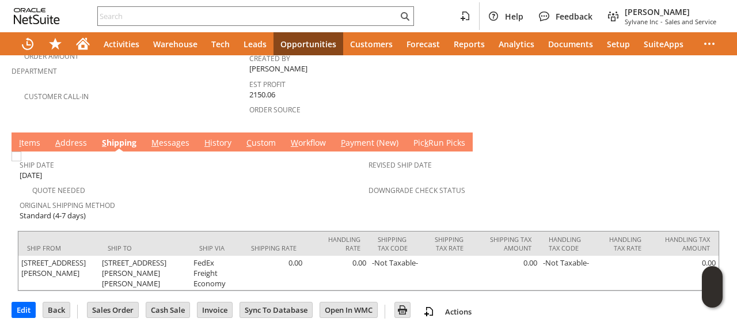
click at [77, 137] on link "A ddress" at bounding box center [70, 143] width 37 height 13
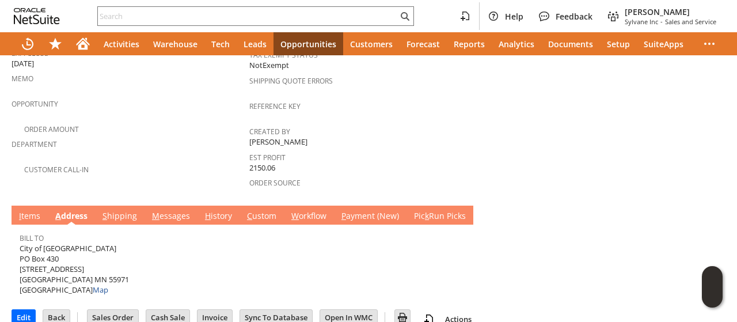
click at [33, 210] on link "I tems" at bounding box center [29, 216] width 27 height 13
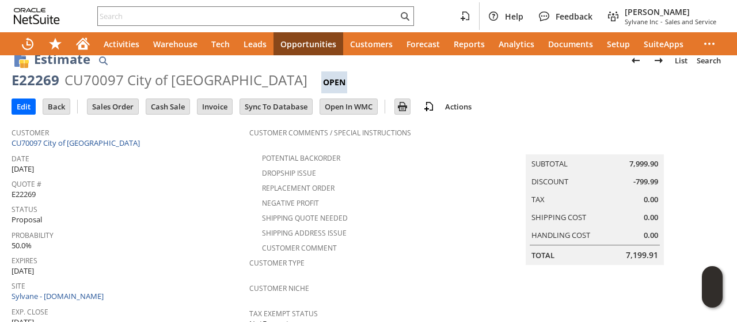
scroll to position [0, 0]
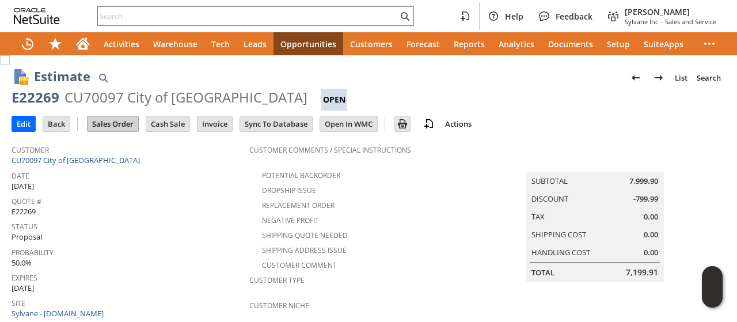
click at [113, 124] on input "Sales Order" at bounding box center [112, 123] width 51 height 15
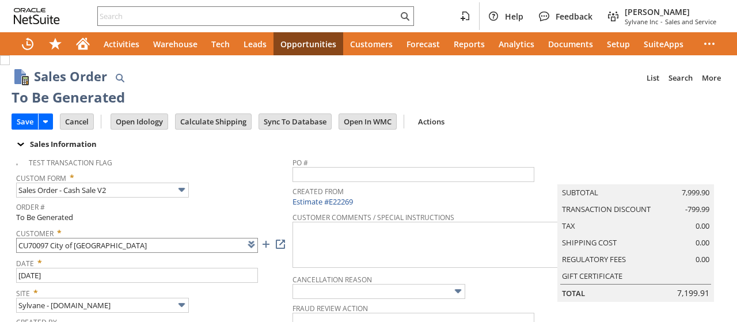
type input "hi7908"
type input "OK"
type input "Make Copy"
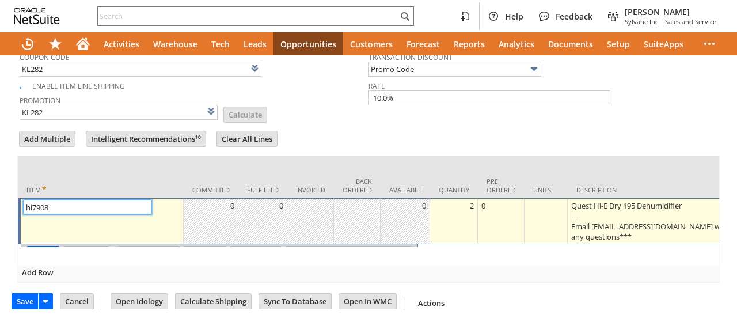
type input "Intelligent Recommendations¹⁰"
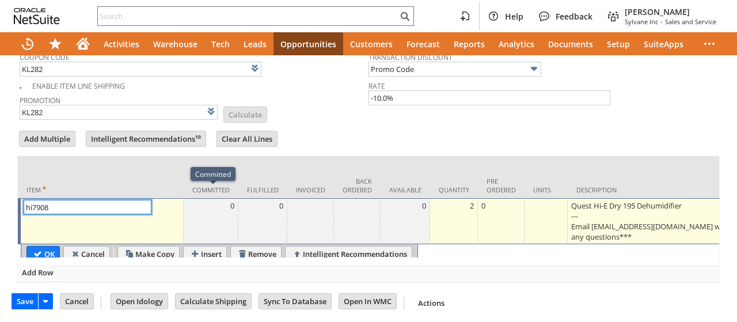
scroll to position [248, 0]
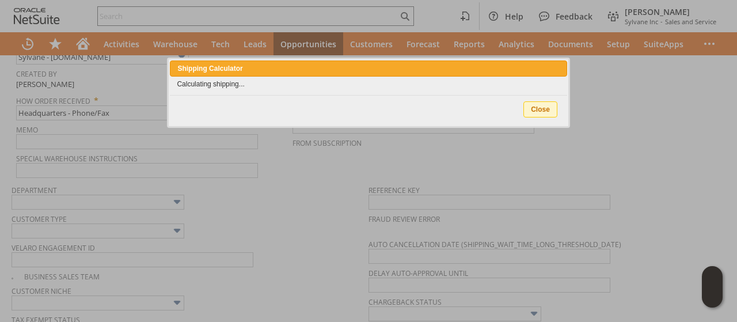
scroll to position [0, 0]
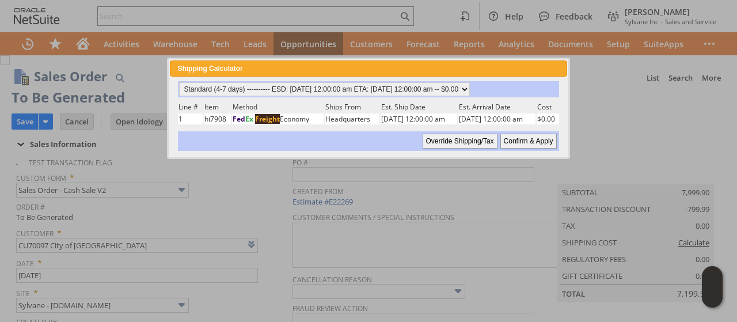
click at [527, 140] on input "Confirm & Apply" at bounding box center [528, 141] width 56 height 15
type input "Government"
type input "Add"
type input "Copy Previous"
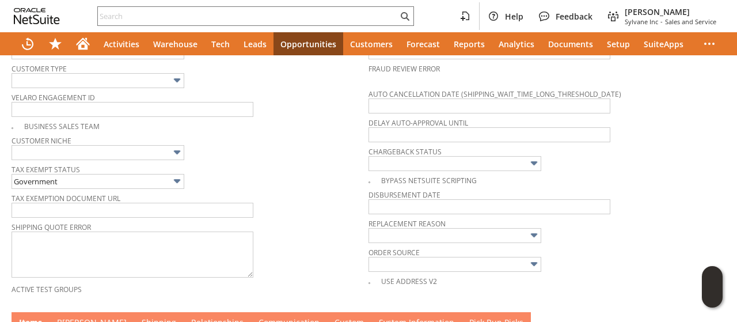
scroll to position [460, 0]
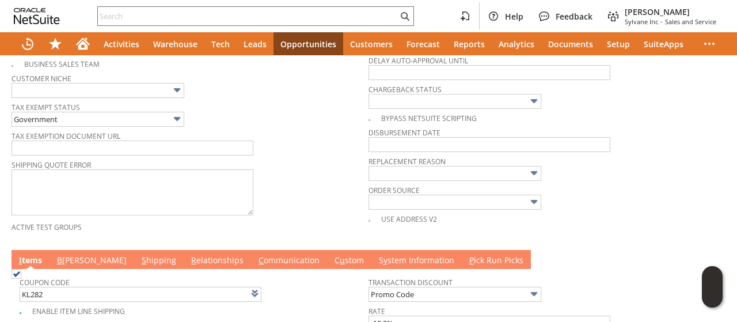
click at [336, 194] on div "Shipping Quote Error" at bounding box center [187, 187] width 351 height 61
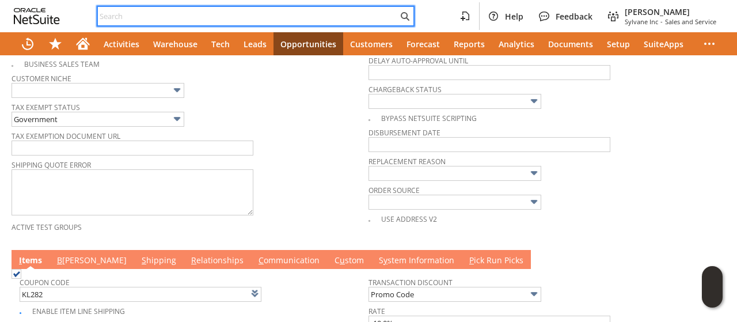
paste input "5078642444"
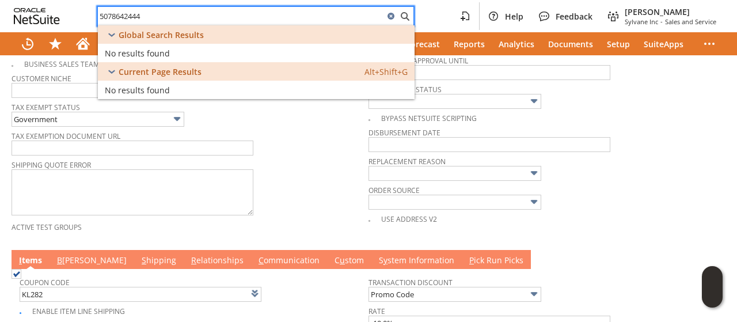
type input "5078642444"
click at [298, 142] on div "Tax Exemption Document URL" at bounding box center [187, 142] width 351 height 28
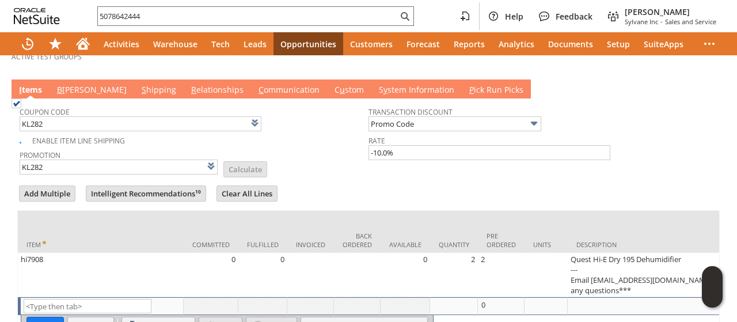
scroll to position [693, 0]
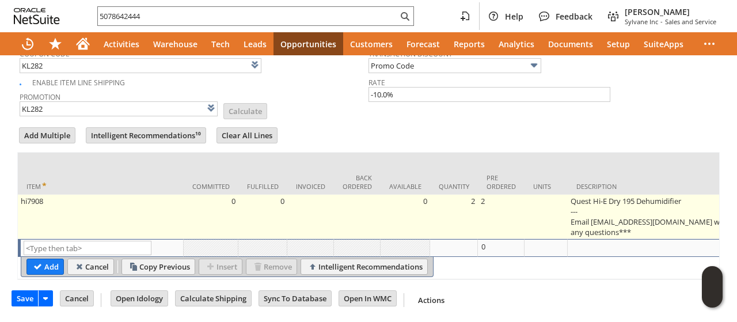
click at [634, 215] on td "Quest Hi-E Dry 195 Dehumidifier --- Email [EMAIL_ADDRESS][DOMAIN_NAME] with any…" at bounding box center [653, 217] width 173 height 44
type textarea "Quest Hi-E Dry 195 Dehumidifier --- Email [EMAIL_ADDRESS][DOMAIN_NAME] with any…"
type input "OK"
type input "Make Copy"
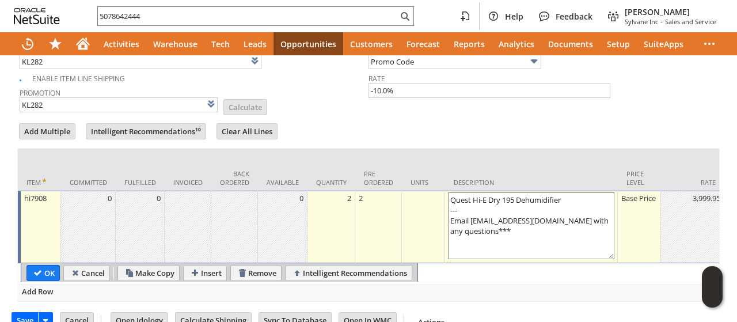
click at [515, 221] on textarea "Quest Hi-E Dry 195 Dehumidifier --- Email [EMAIL_ADDRESS][DOMAIN_NAME] with any…" at bounding box center [531, 225] width 166 height 67
drag, startPoint x: 468, startPoint y: 214, endPoint x: 447, endPoint y: 203, distance: 24.7
click at [448, 203] on textarea "Quest Hi-E Dry 195 Dehumidifier --- Email [EMAIL_ADDRESS][DOMAIN_NAME] with any…" at bounding box center [531, 225] width 166 height 67
drag, startPoint x: 506, startPoint y: 222, endPoint x: 444, endPoint y: 213, distance: 62.8
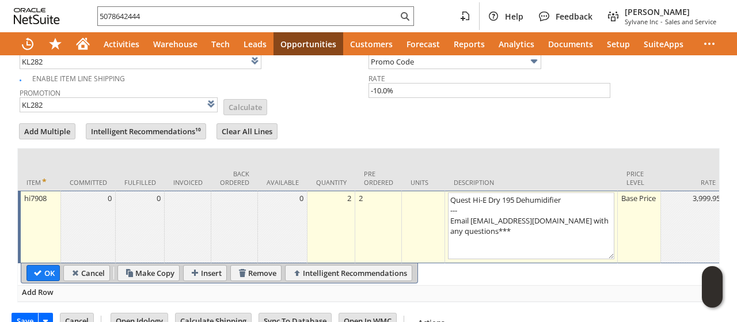
click at [445, 213] on td "Quest Hi-E Dry 195 Dehumidifier --- Email [EMAIL_ADDRESS][DOMAIN_NAME] with any…" at bounding box center [531, 226] width 173 height 73
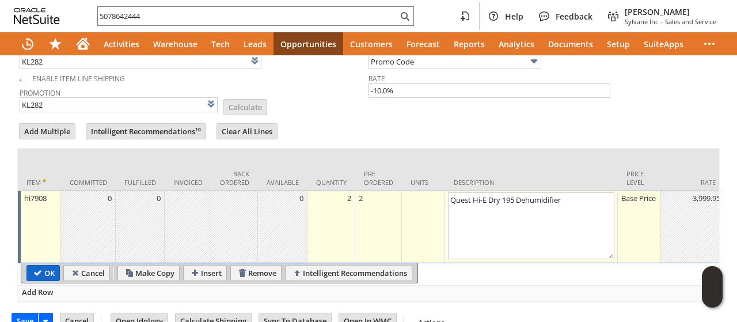
type textarea "Quest Hi-E Dry 195 Dehumidifier"
click at [45, 265] on input "OK" at bounding box center [43, 272] width 32 height 15
type input "Add"
type input "Copy Previous"
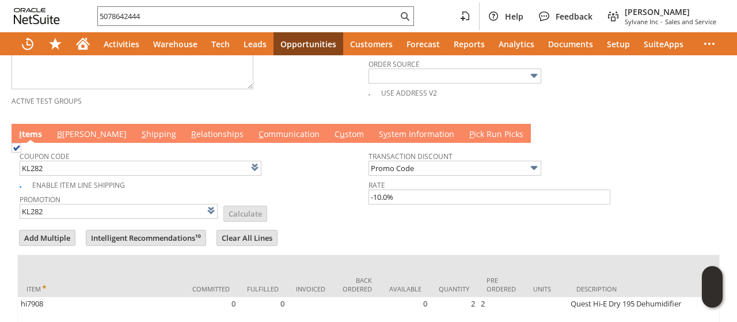
scroll to position [510, 0]
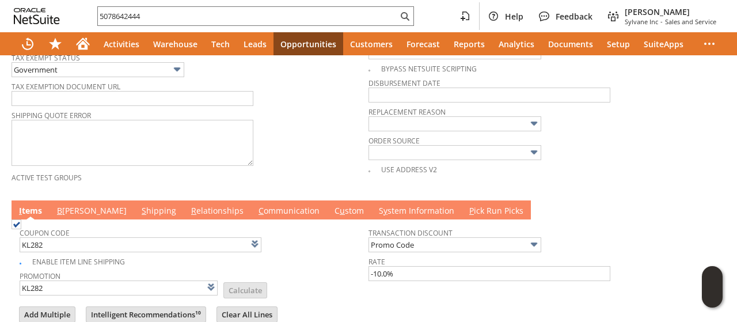
click at [256, 206] on link "C ommunication" at bounding box center [289, 211] width 67 height 13
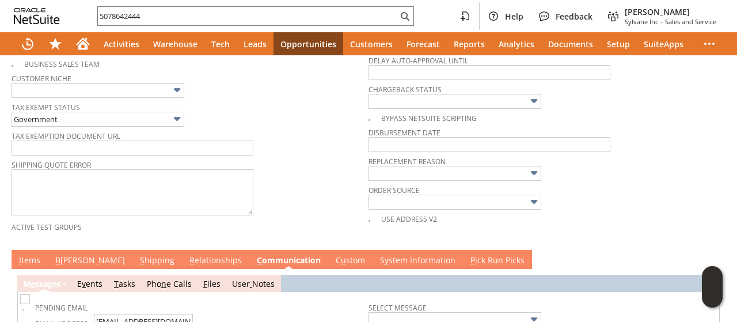
scroll to position [555, 0]
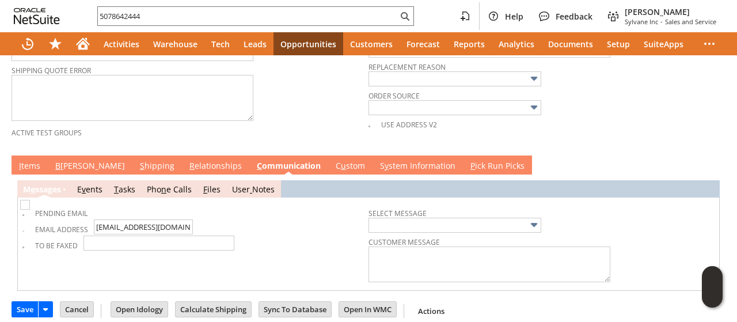
click at [67, 160] on link "B illing" at bounding box center [89, 166] width 75 height 13
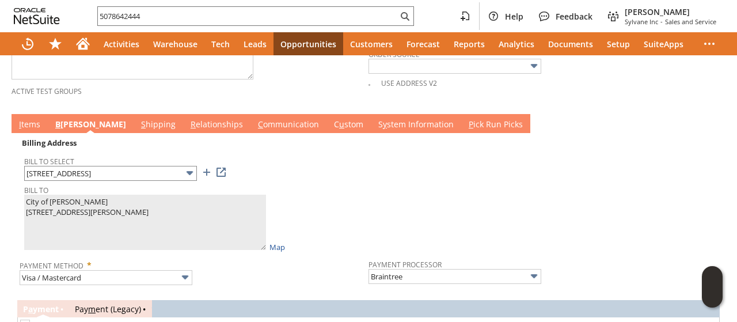
scroll to position [612, 0]
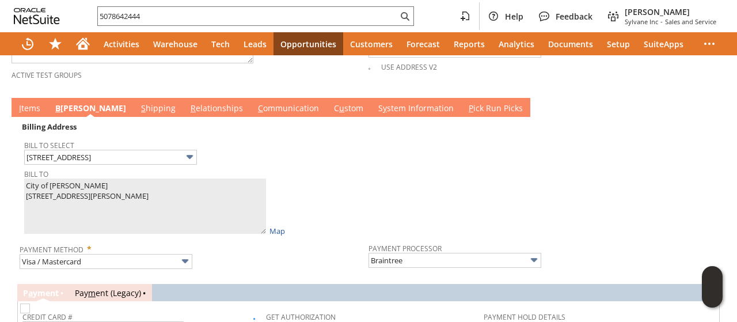
click at [138, 102] on link "S hipping" at bounding box center [158, 108] width 40 height 13
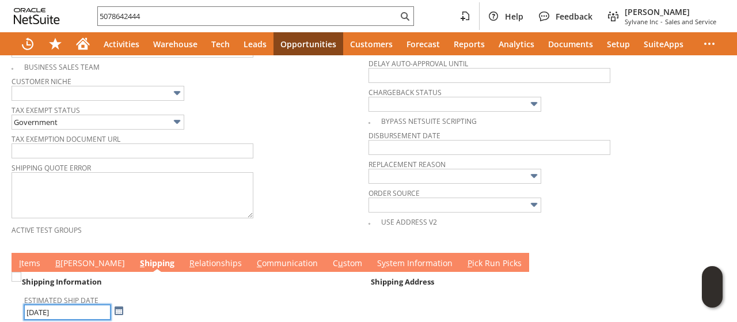
scroll to position [525, 0]
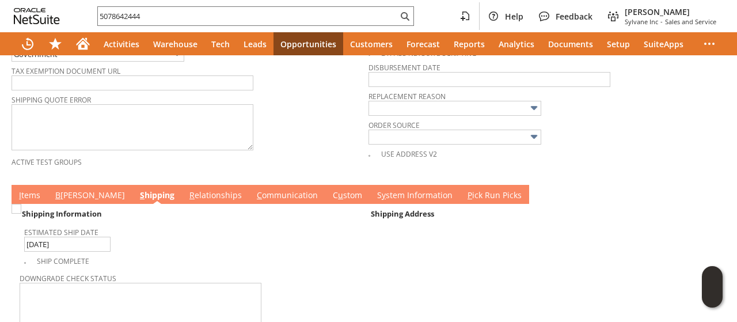
click at [30, 189] on link "I tems" at bounding box center [29, 195] width 27 height 13
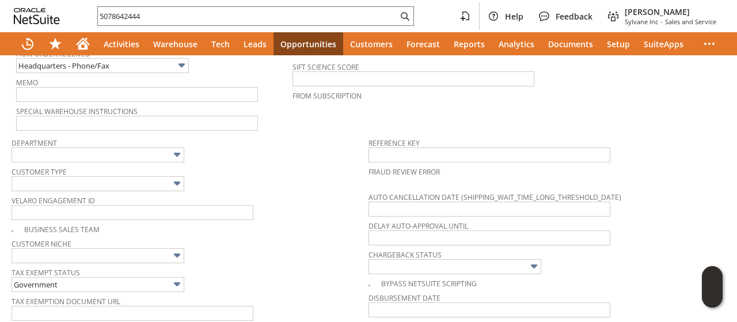
scroll to position [468, 0]
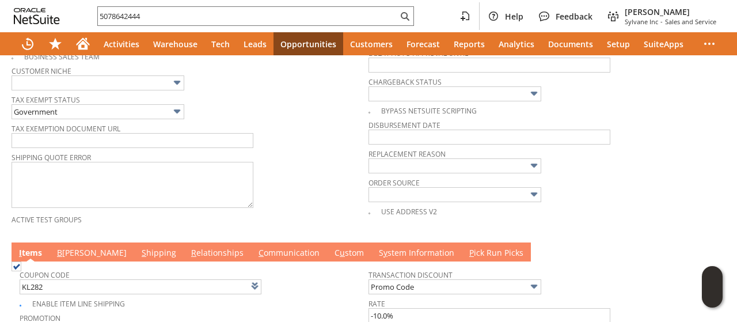
click at [256, 247] on link "C ommunication" at bounding box center [289, 253] width 67 height 13
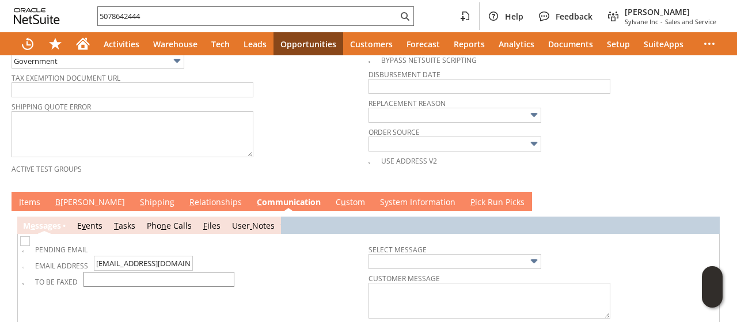
scroll to position [555, 0]
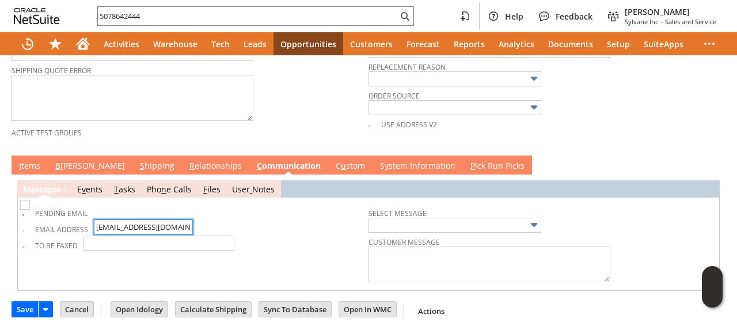
click at [142, 219] on input "[EMAIL_ADDRESS][DOMAIN_NAME]" at bounding box center [143, 226] width 99 height 15
click at [24, 160] on link "I tems" at bounding box center [29, 166] width 27 height 13
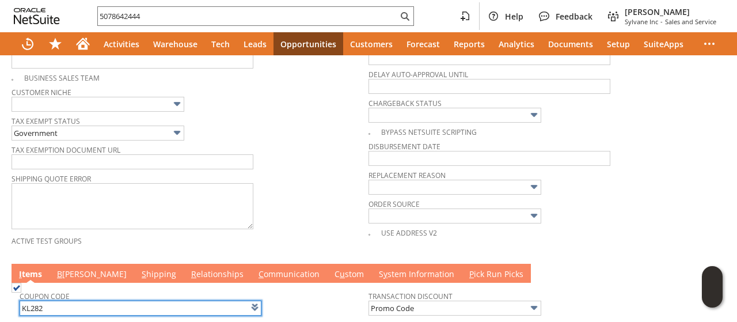
scroll to position [460, 0]
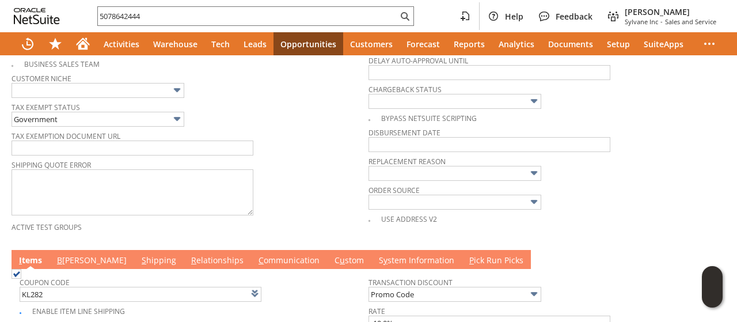
click at [256, 255] on link "C ommunication" at bounding box center [289, 260] width 67 height 13
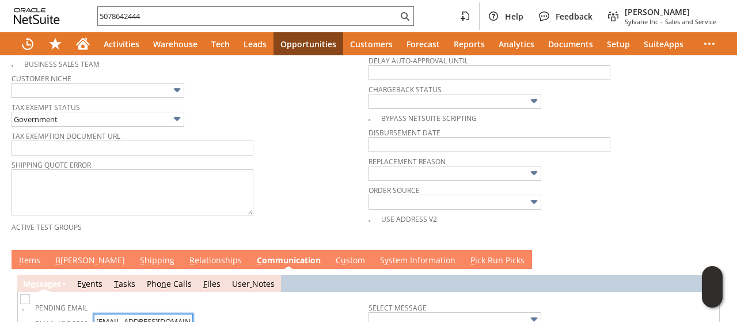
click at [149, 314] on input "[EMAIL_ADDRESS][DOMAIN_NAME]" at bounding box center [143, 321] width 99 height 15
click at [150, 314] on input "[EMAIL_ADDRESS][DOMAIN_NAME]" at bounding box center [143, 321] width 99 height 15
click at [32, 254] on link "I tems" at bounding box center [29, 260] width 27 height 13
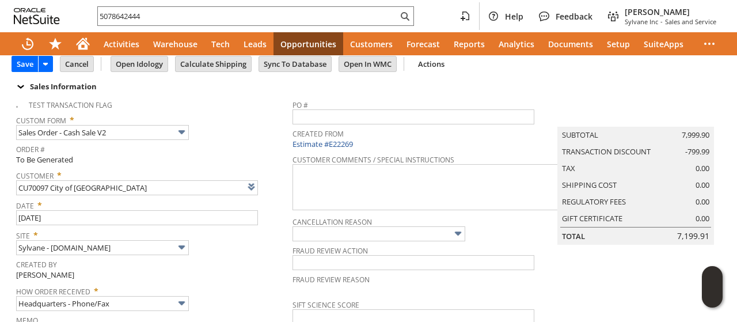
scroll to position [0, 0]
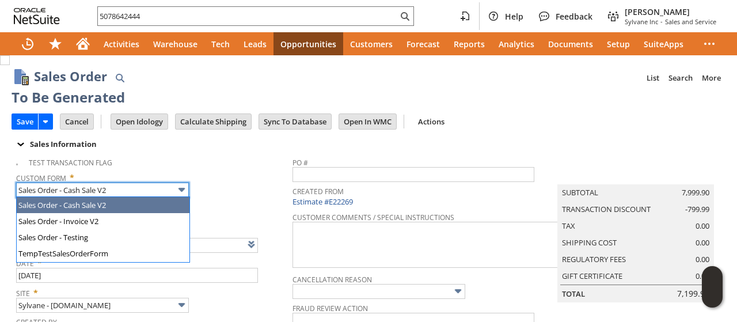
click at [92, 186] on input "Sales Order - Cash Sale V2" at bounding box center [102, 189] width 173 height 15
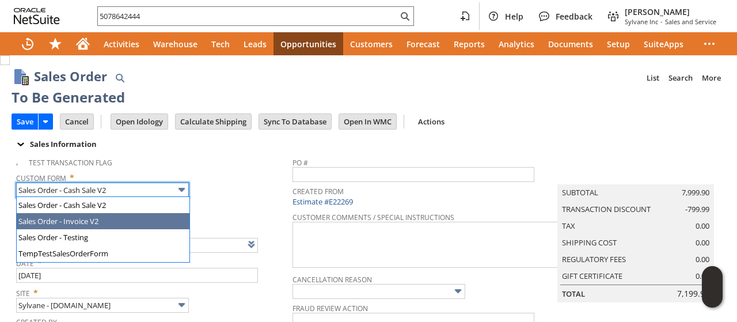
type input "Sales Order - Invoice V2"
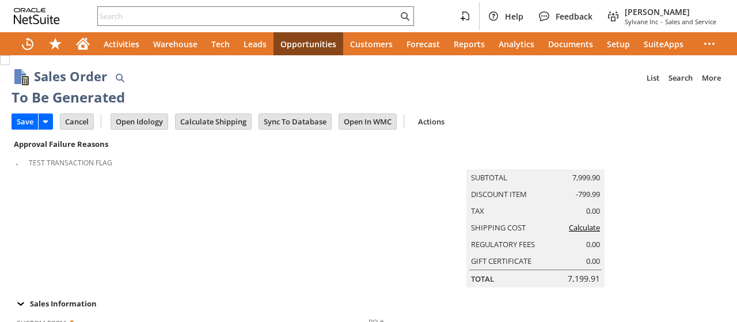
type input "Make Copy"
type input "Intelligent Recommendations¹⁰"
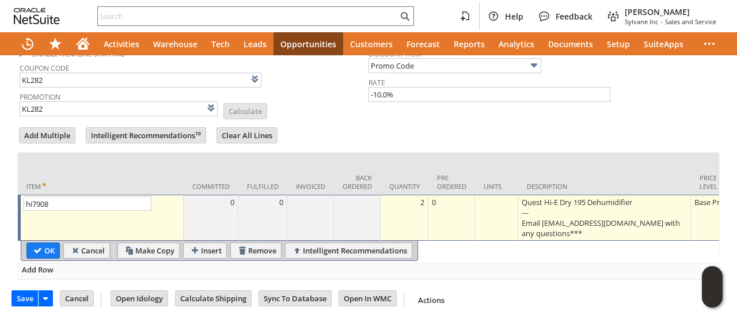
click at [559, 228] on div "Quest Hi-E Dry 195 Dehumidifier --- Email [EMAIL_ADDRESS][DOMAIN_NAME] with any…" at bounding box center [604, 217] width 166 height 43
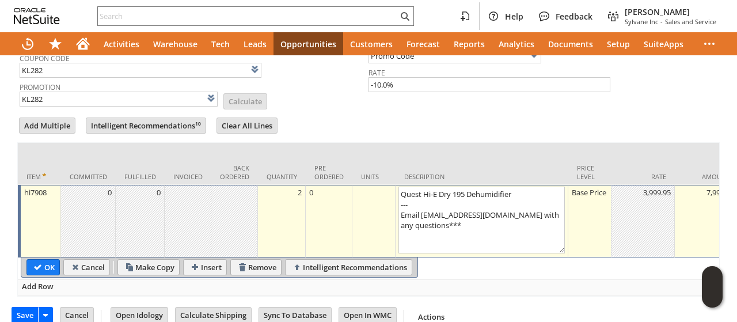
drag, startPoint x: 467, startPoint y: 228, endPoint x: 394, endPoint y: 210, distance: 75.4
click at [395, 210] on td "Quest Hi-E Dry 195 Dehumidifier --- Email [EMAIL_ADDRESS][DOMAIN_NAME] with any…" at bounding box center [481, 221] width 173 height 73
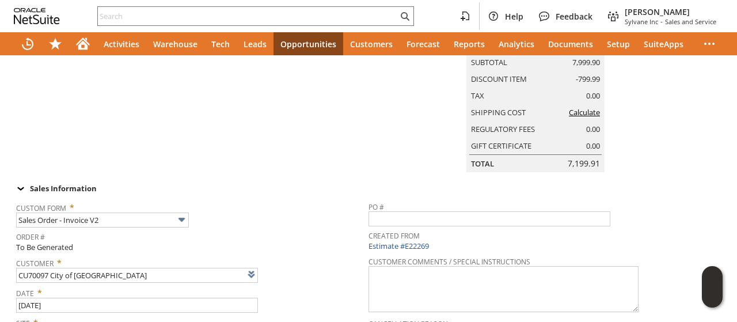
scroll to position [0, 0]
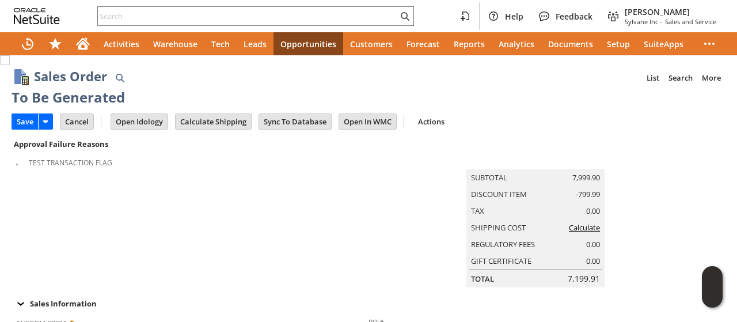
type textarea "Quest Hi-E Dry 195 Dehumidifier"
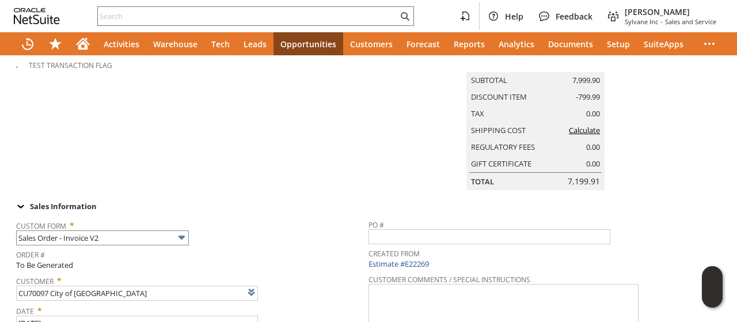
scroll to position [115, 0]
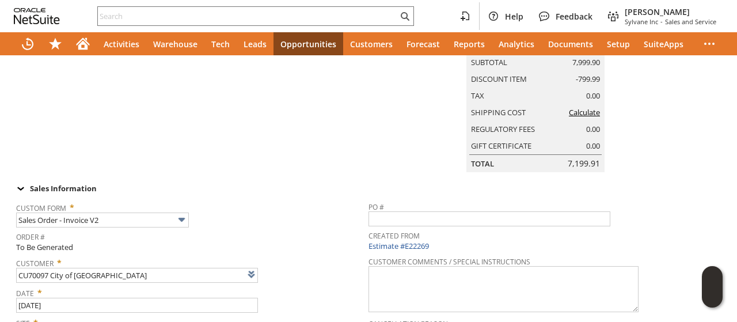
click at [359, 172] on td "Approval Failure Reasons Test Transaction Flag" at bounding box center [190, 96] width 357 height 151
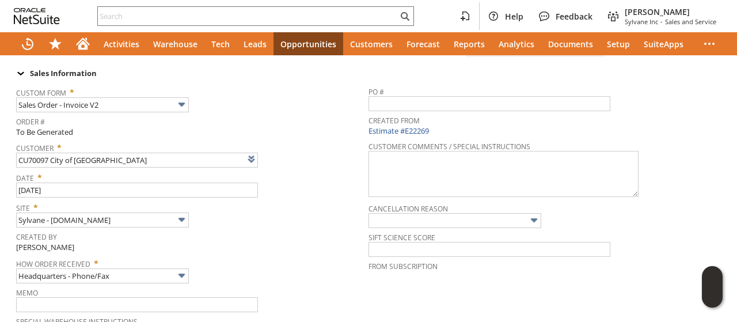
scroll to position [0, 0]
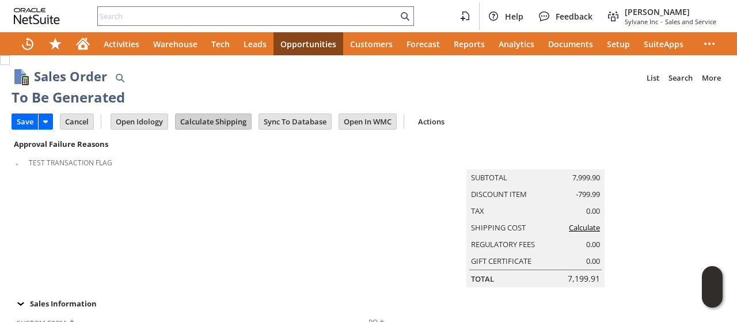
click at [219, 119] on input "Calculate Shipping" at bounding box center [213, 121] width 75 height 15
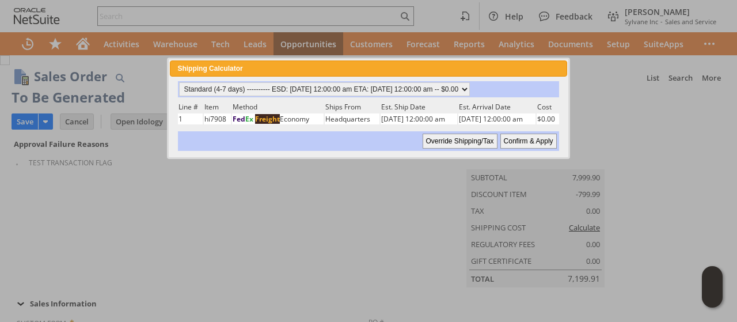
click at [536, 140] on input "Confirm & Apply" at bounding box center [528, 141] width 56 height 15
type input "Government"
type input "Add"
type input "Copy Previous"
